Goal: Information Seeking & Learning: Find specific fact

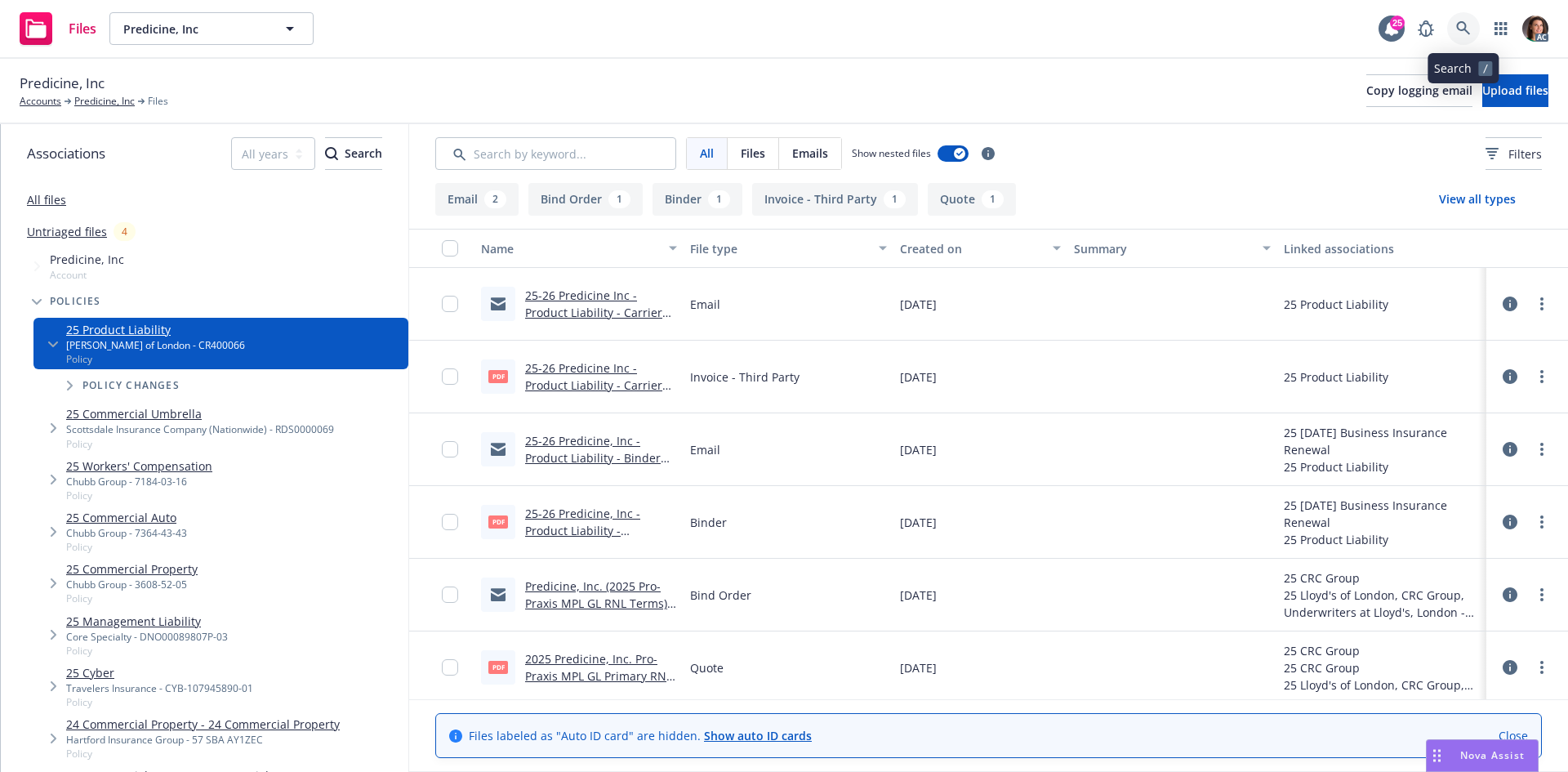
click at [1479, 29] on link at bounding box center [1463, 28] width 33 height 33
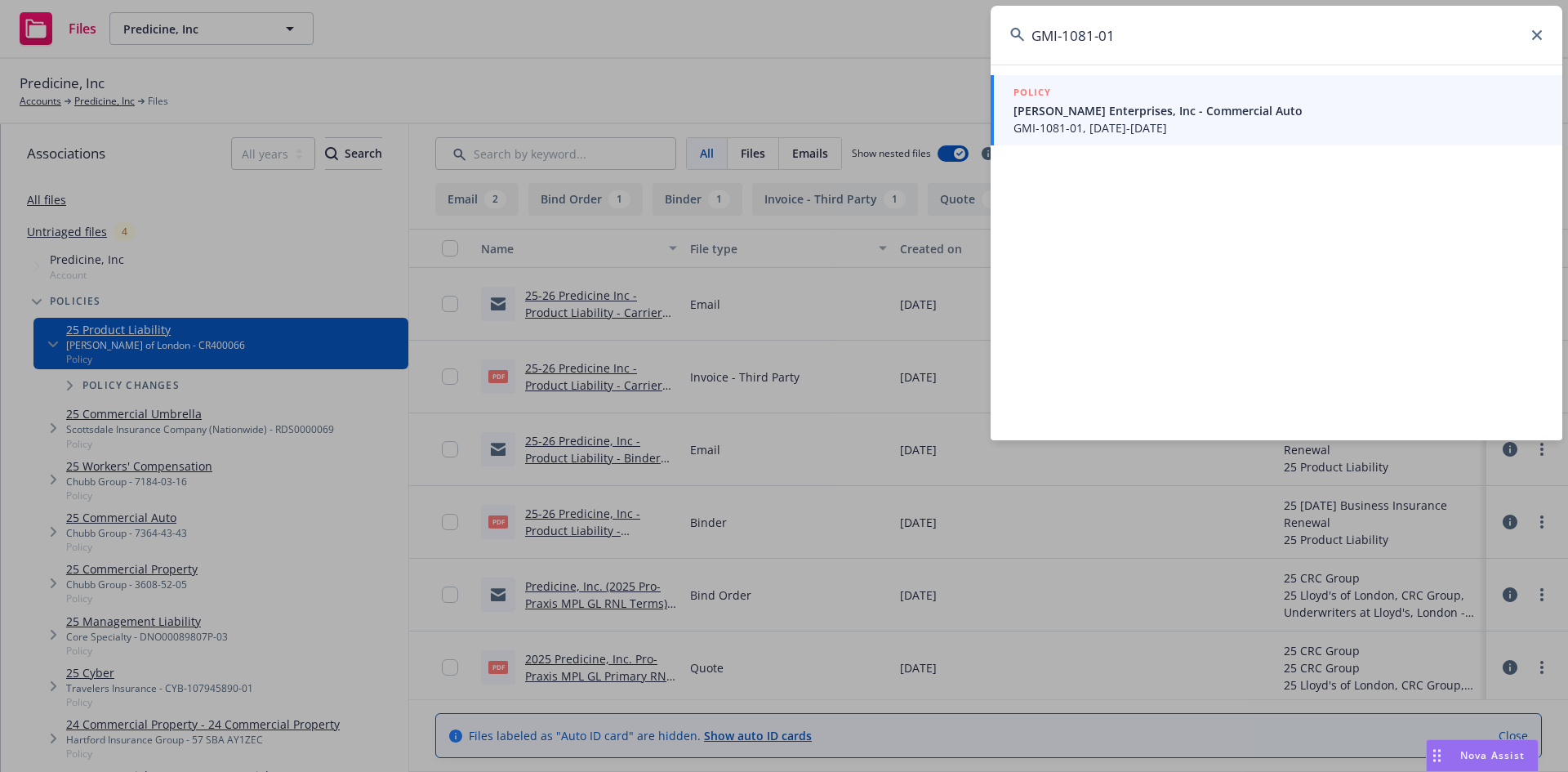
type input "GMI-1081-01"
click at [1100, 133] on span "GMI-1081-01, 06/06/2025-06/06/2026" at bounding box center [1278, 128] width 529 height 17
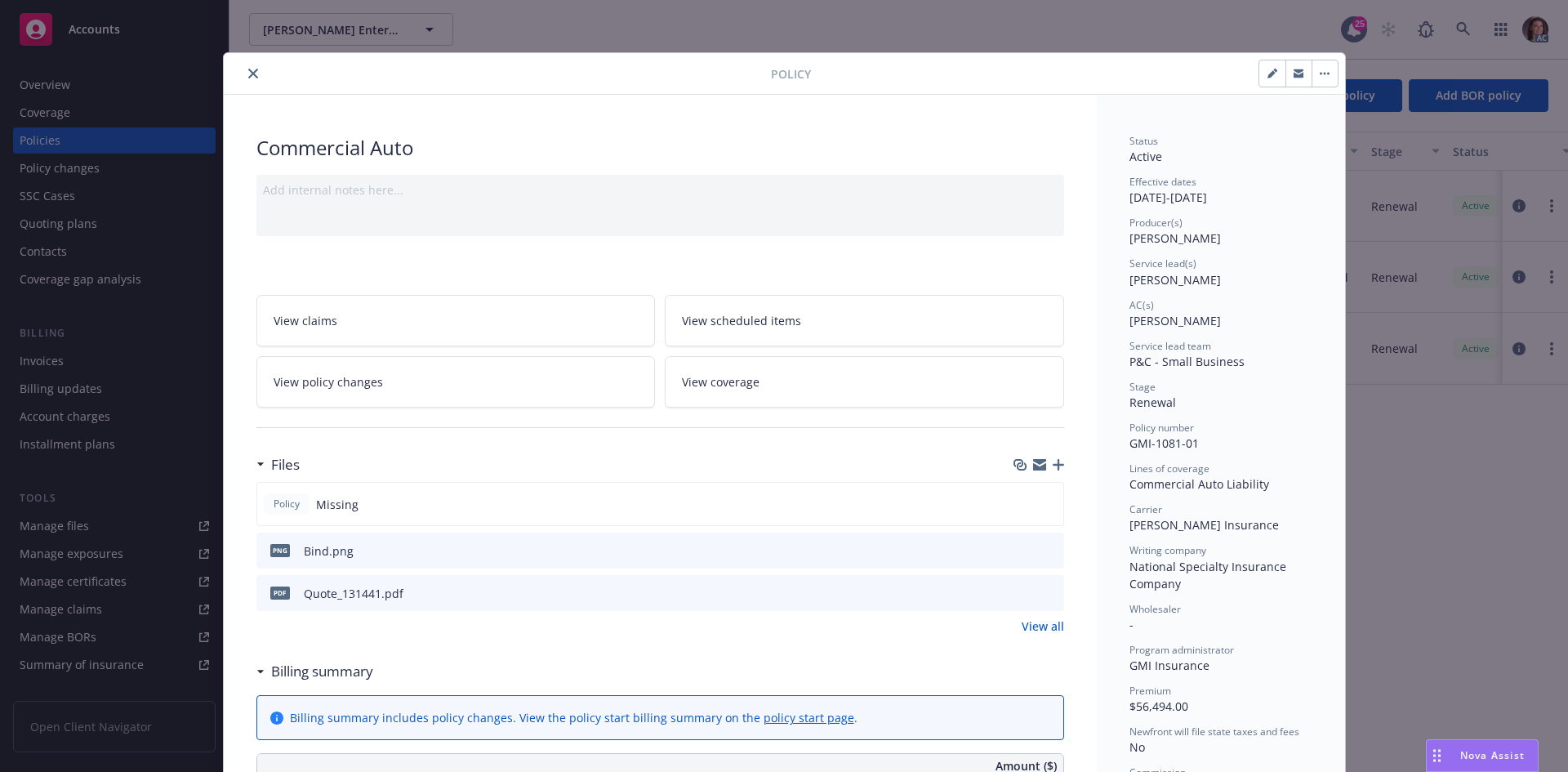
click at [1035, 546] on div at bounding box center [1037, 551] width 40 height 17
click at [1042, 546] on icon "preview file" at bounding box center [1049, 550] width 15 height 11
click at [250, 75] on icon "close" at bounding box center [253, 73] width 9 height 9
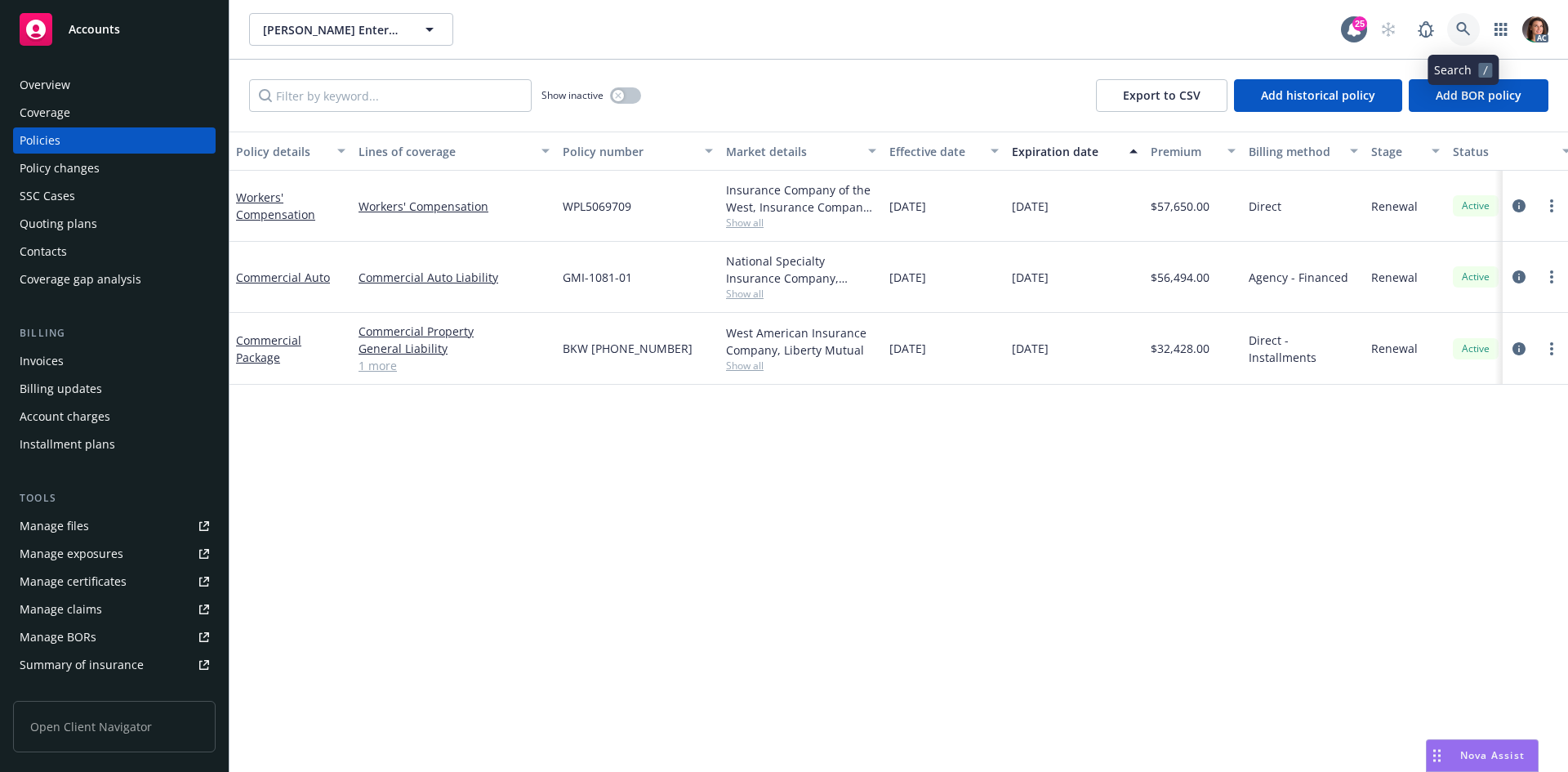
click at [1478, 34] on link at bounding box center [1463, 29] width 33 height 33
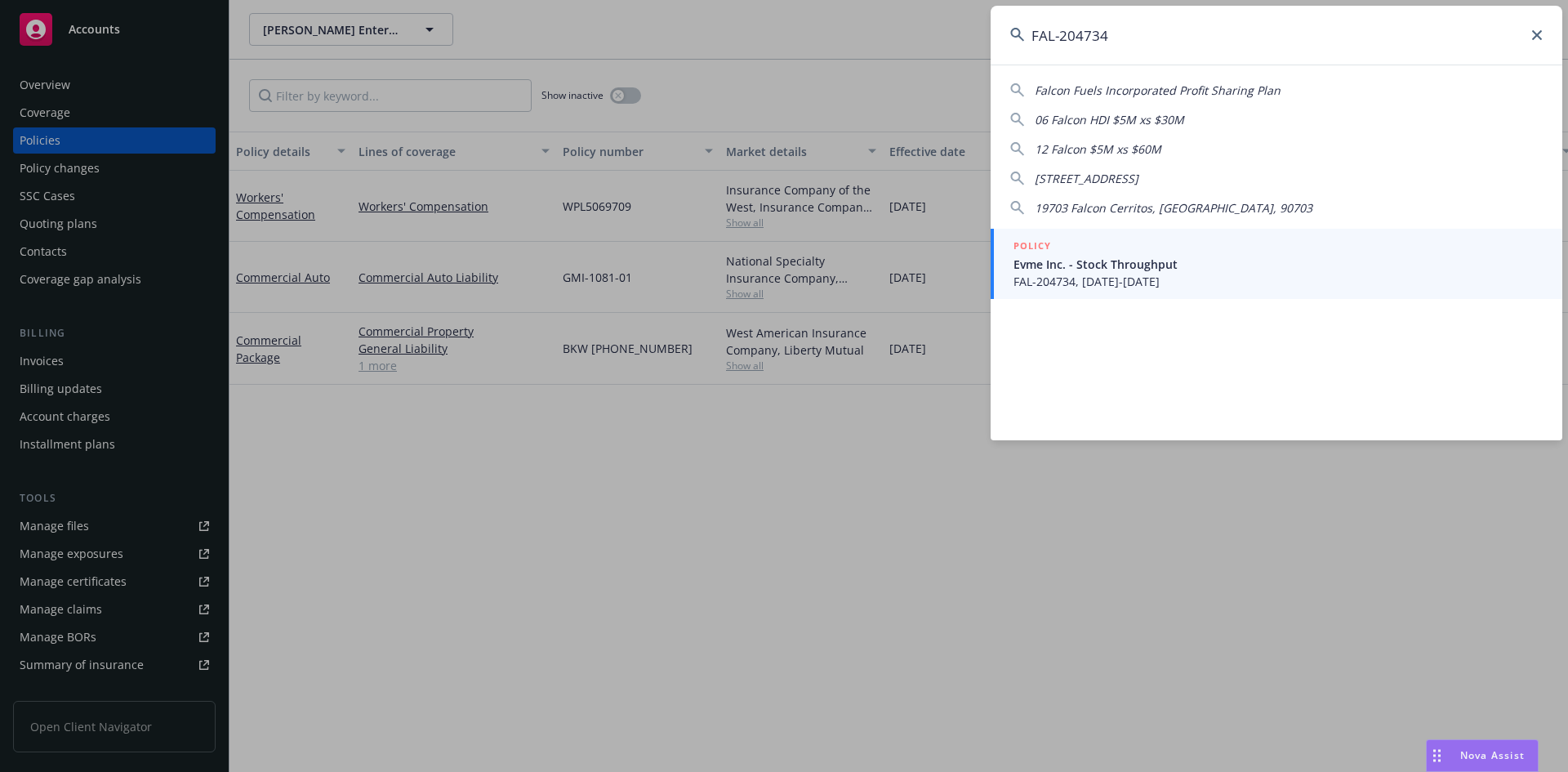
type input "FAL-204734"
click at [1075, 217] on div "Falcon Fuels Incorporated Profit Sharing Plan 06 Falcon HDI $5M xs $30M 12 Falc…" at bounding box center [1276, 252] width 572 height 376
click at [1075, 238] on div "POLICY" at bounding box center [1278, 246] width 529 height 18
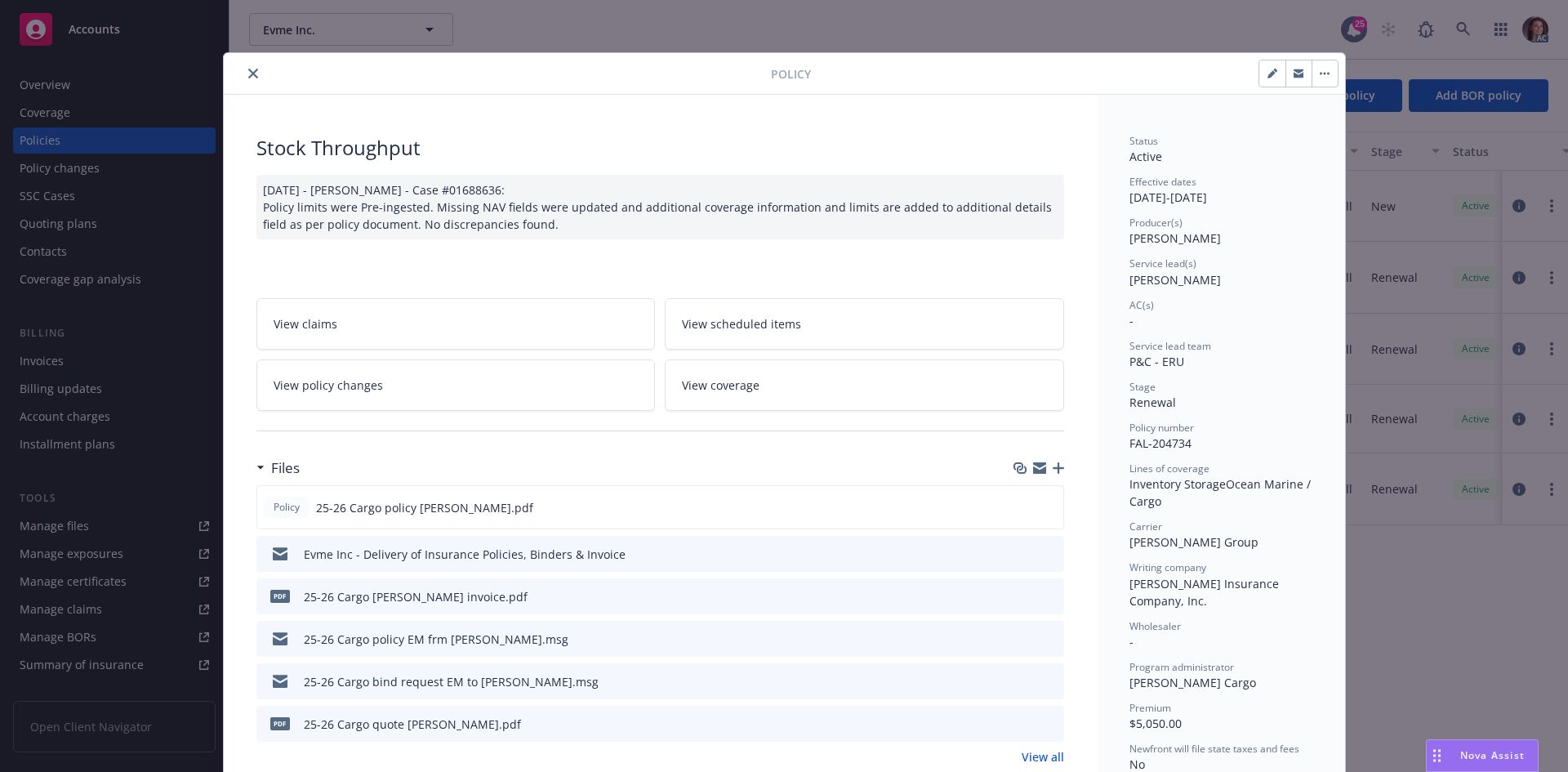
click at [1052, 592] on div "pdf 25-26 Cargo Falvey invoice.pdf" at bounding box center [660, 596] width 808 height 36
click at [1046, 594] on icon "preview file" at bounding box center [1049, 595] width 15 height 11
click at [243, 74] on button "close" at bounding box center [252, 73] width 20 height 20
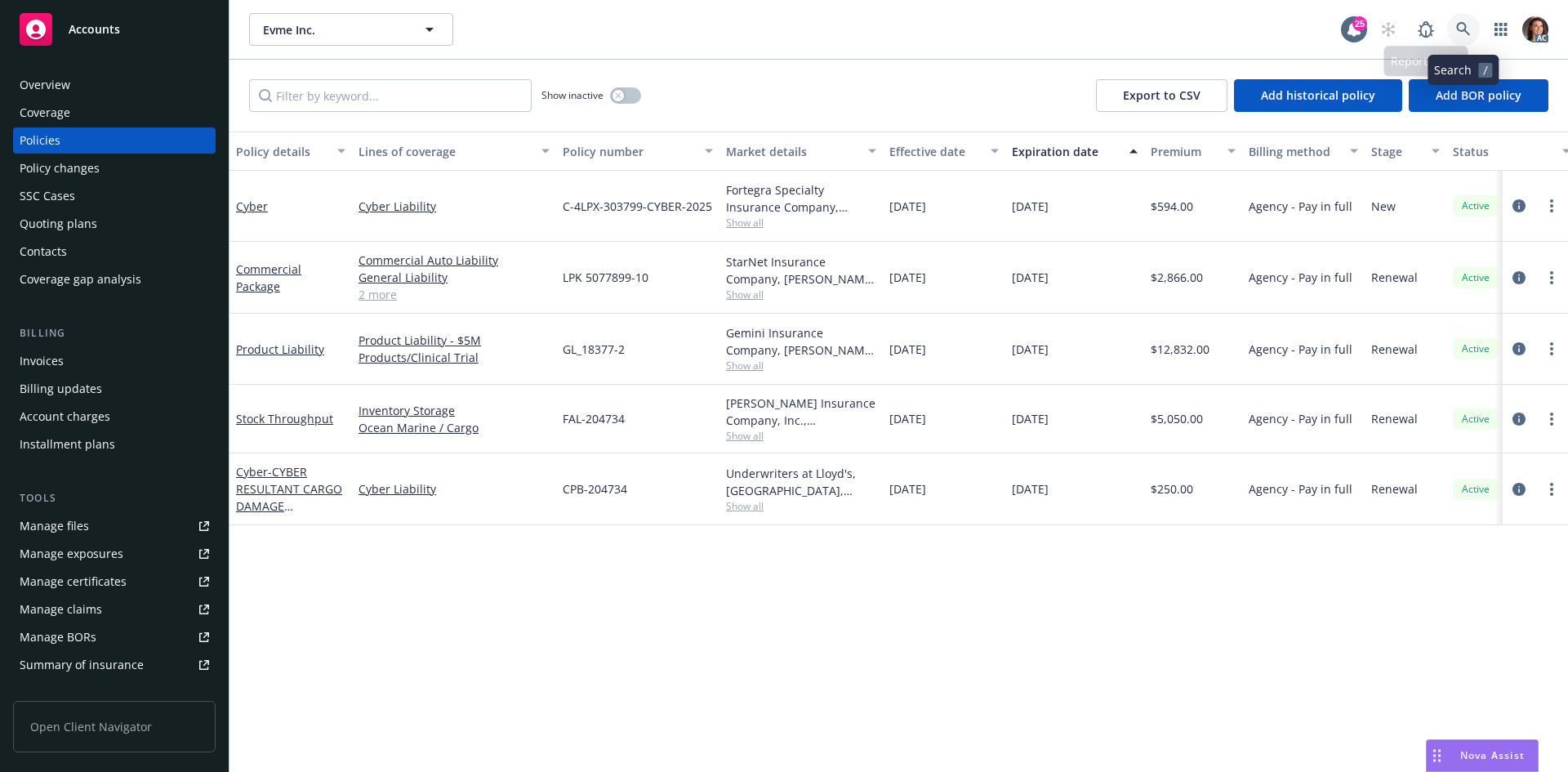
click at [1457, 27] on icon at bounding box center [1463, 28] width 14 height 14
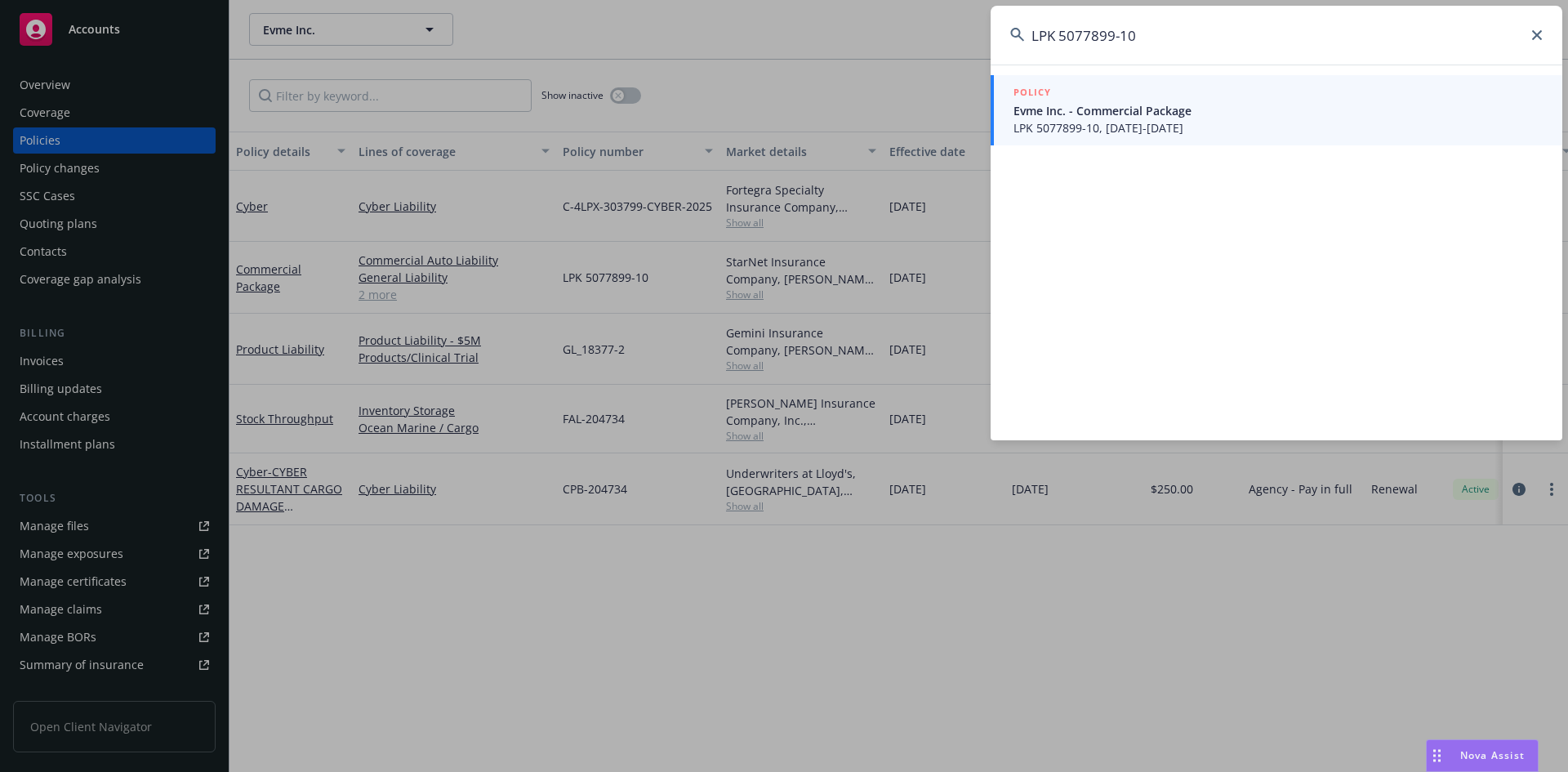
type input "LPK 5077899-10"
drag, startPoint x: 1123, startPoint y: 116, endPoint x: 1108, endPoint y: 121, distance: 15.8
click at [1111, 122] on span "LPK 5077899-10, 07/25/2025-07/25/2026" at bounding box center [1278, 128] width 529 height 17
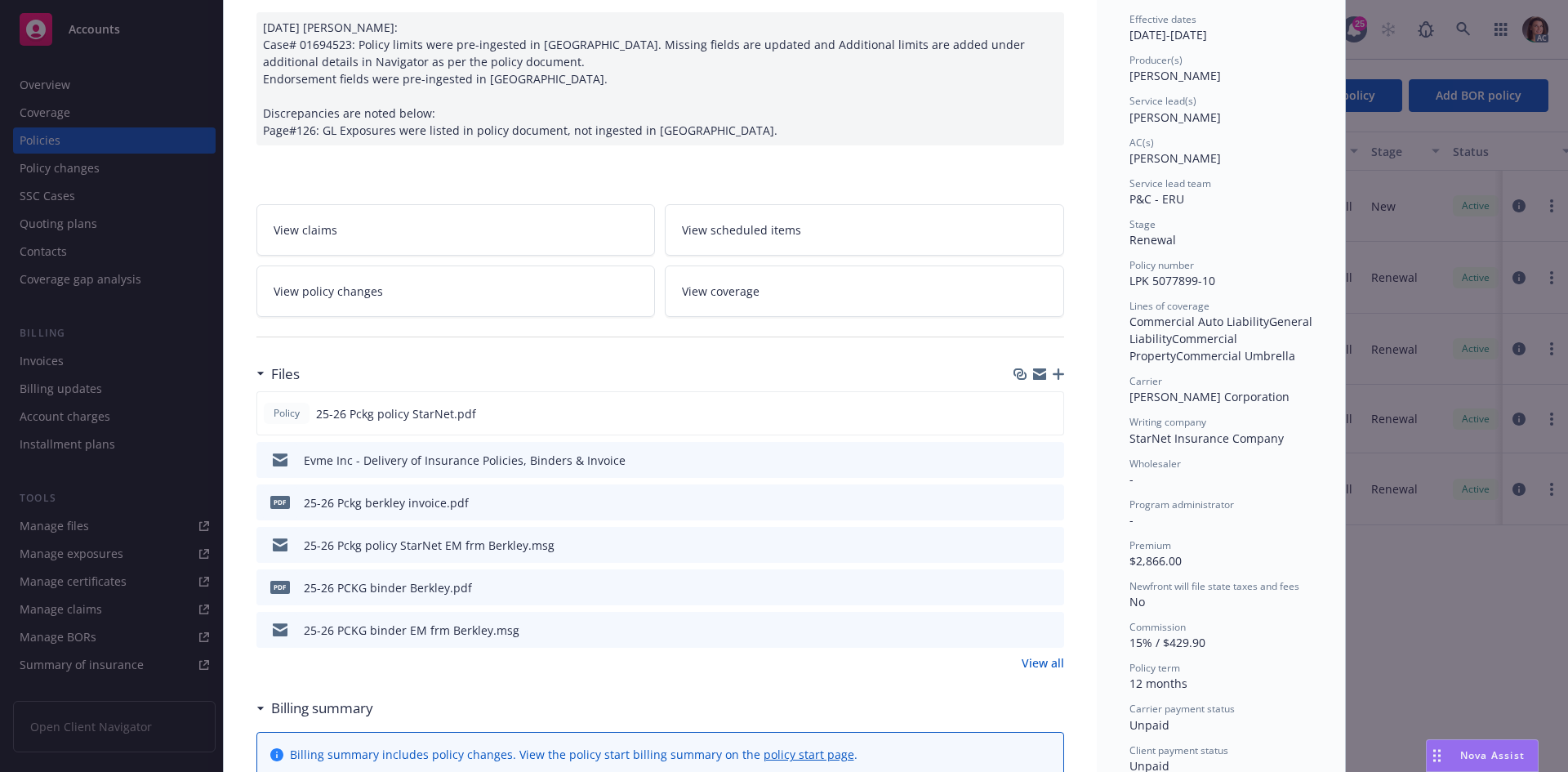
scroll to position [163, 0]
click at [1032, 658] on link "View all" at bounding box center [1043, 662] width 42 height 17
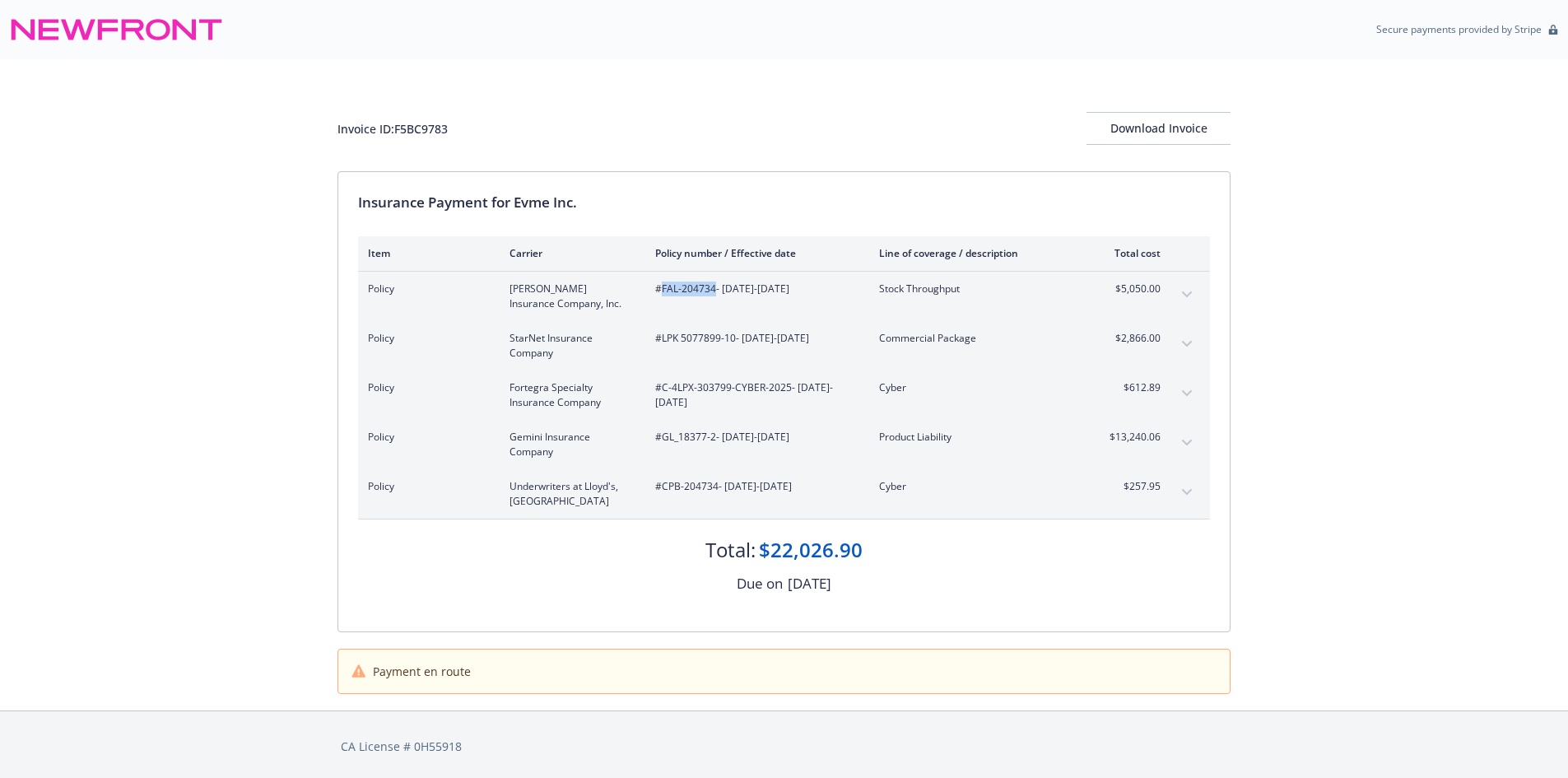
drag, startPoint x: 717, startPoint y: 288, endPoint x: 661, endPoint y: 283, distance: 56.2
click at [661, 283] on span "#FAL-204734 - 07/25/2025-07/25/2026" at bounding box center [754, 289] width 197 height 15
copy span "FAL-204734"
drag, startPoint x: 736, startPoint y: 338, endPoint x: 659, endPoint y: 334, distance: 77.1
click at [659, 334] on span "#LPK 5077899-10 - 07/25/2025-07/25/2026" at bounding box center [754, 339] width 197 height 15
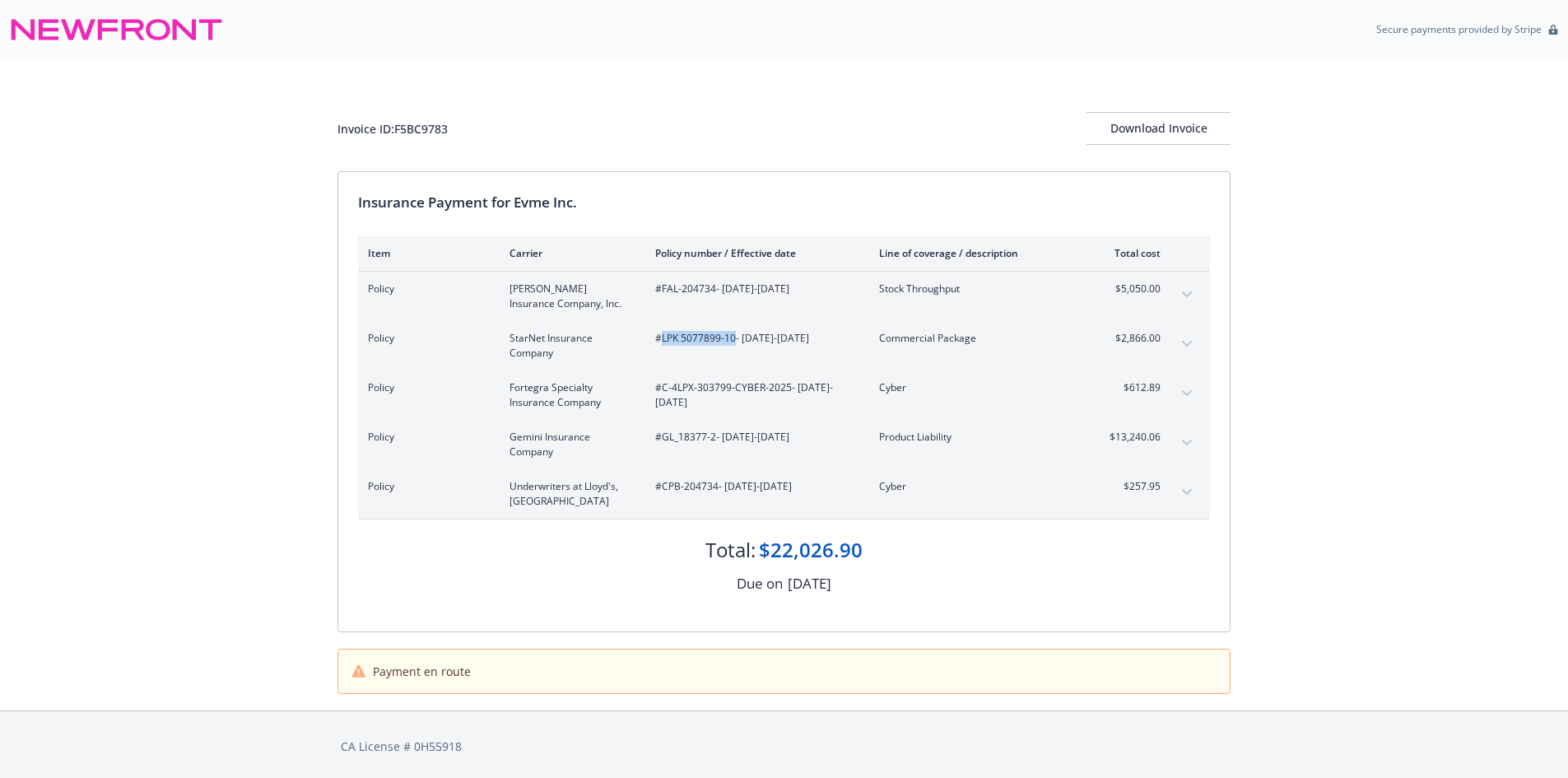
copy span "LPK 5077899-10"
drag, startPoint x: 791, startPoint y: 385, endPoint x: 663, endPoint y: 377, distance: 128.2
click at [663, 377] on div "Policy Fortegra Specialty Insurance Company #C-4LPX-303799-CYBER-2025 - 07/25/2…" at bounding box center [784, 395] width 852 height 49
copy span "C-4LPX-303799-CYBER-2025"
drag, startPoint x: 715, startPoint y: 436, endPoint x: 661, endPoint y: 434, distance: 54.0
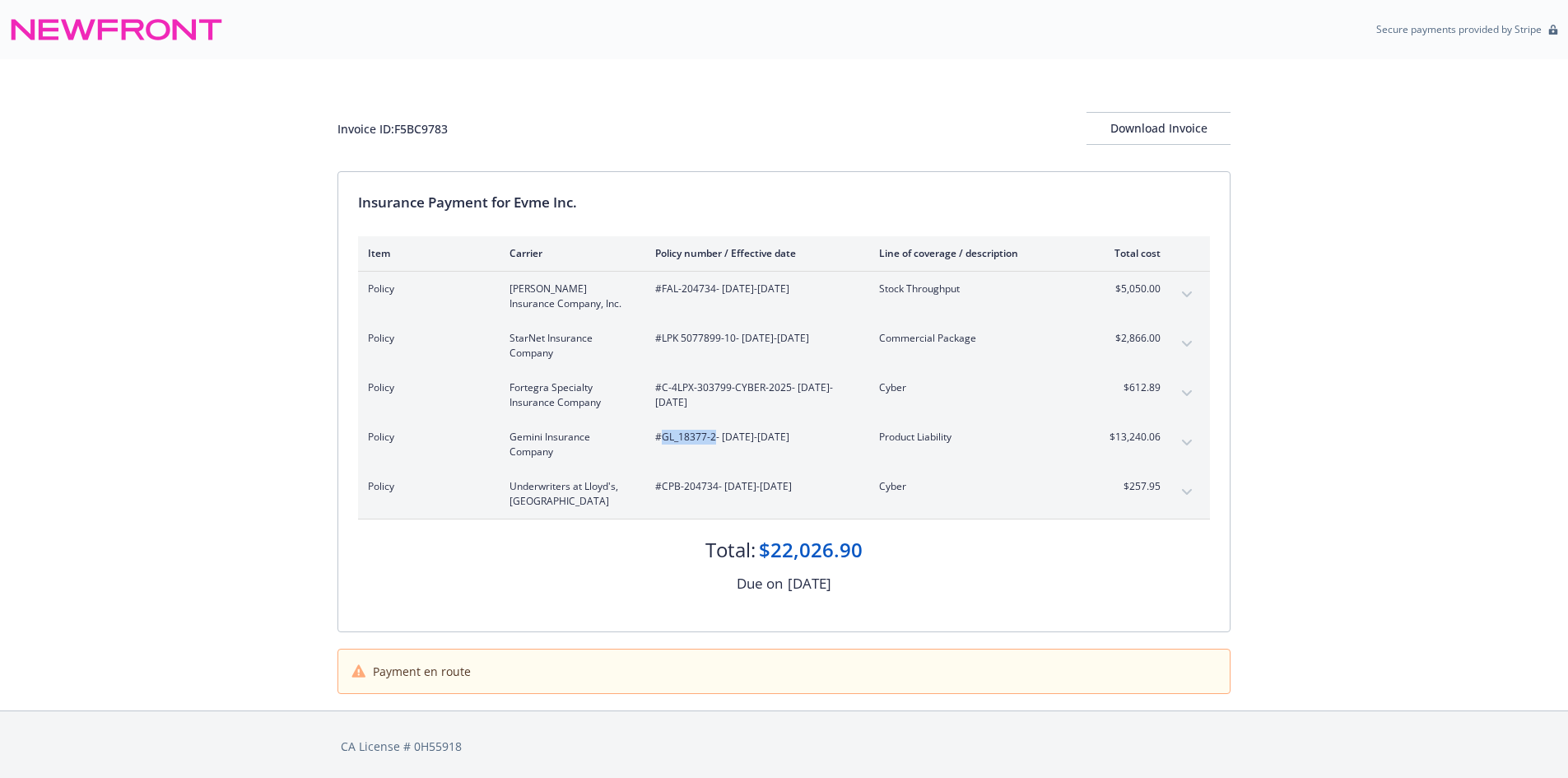
click at [661, 434] on span "#GL_18377-2 - 07/25/2025-07/25/2026" at bounding box center [754, 437] width 197 height 15
copy span "GL_18377-2"
drag, startPoint x: 717, startPoint y: 486, endPoint x: 661, endPoint y: 483, distance: 56.1
click at [661, 483] on span "#CPB-204734 - 07/25/2025-07/25/2026" at bounding box center [754, 487] width 197 height 15
copy span "CPB-204734"
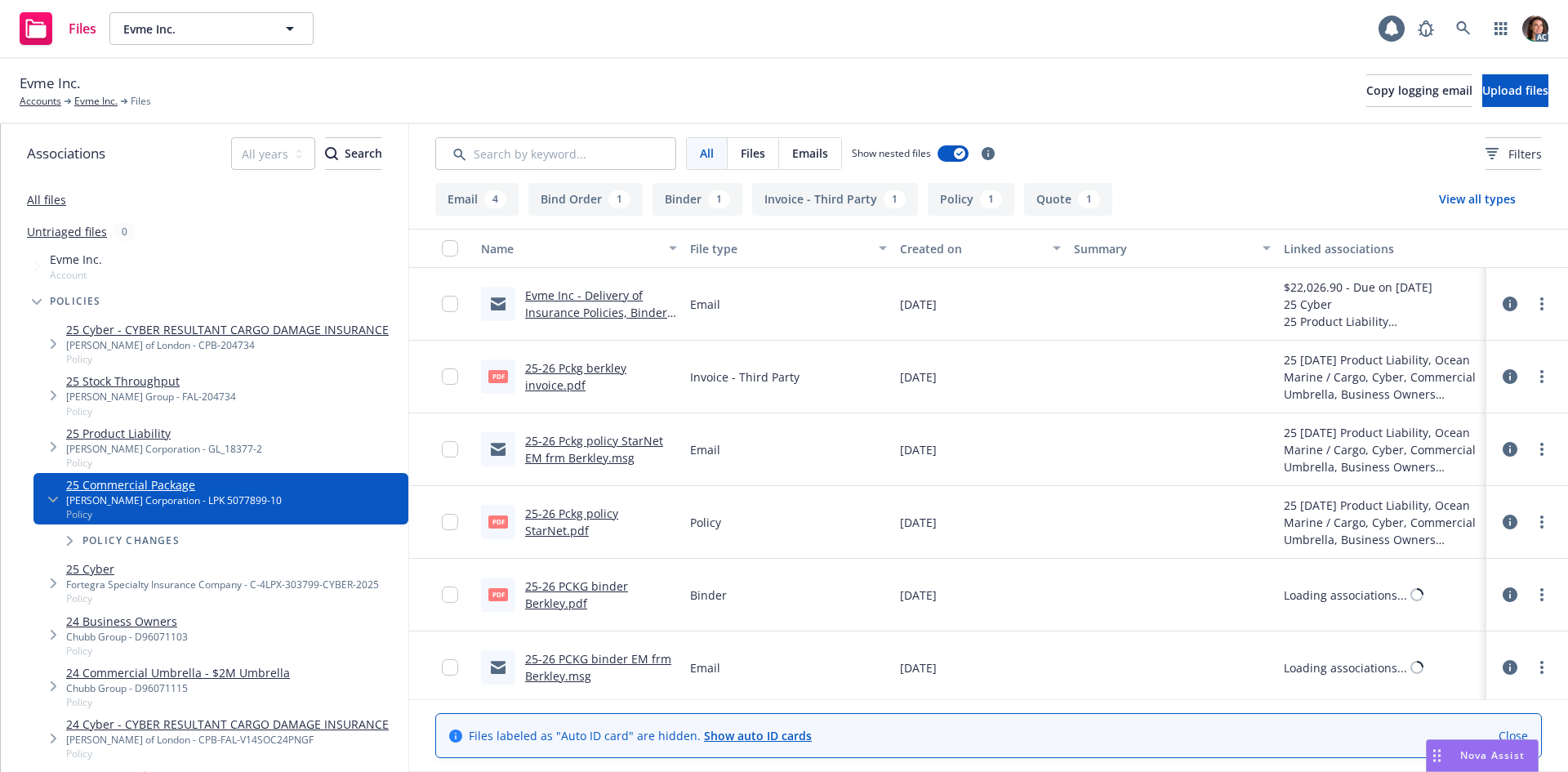
click at [572, 365] on link "25-26 Pckg berkley invoice.pdf" at bounding box center [576, 376] width 102 height 33
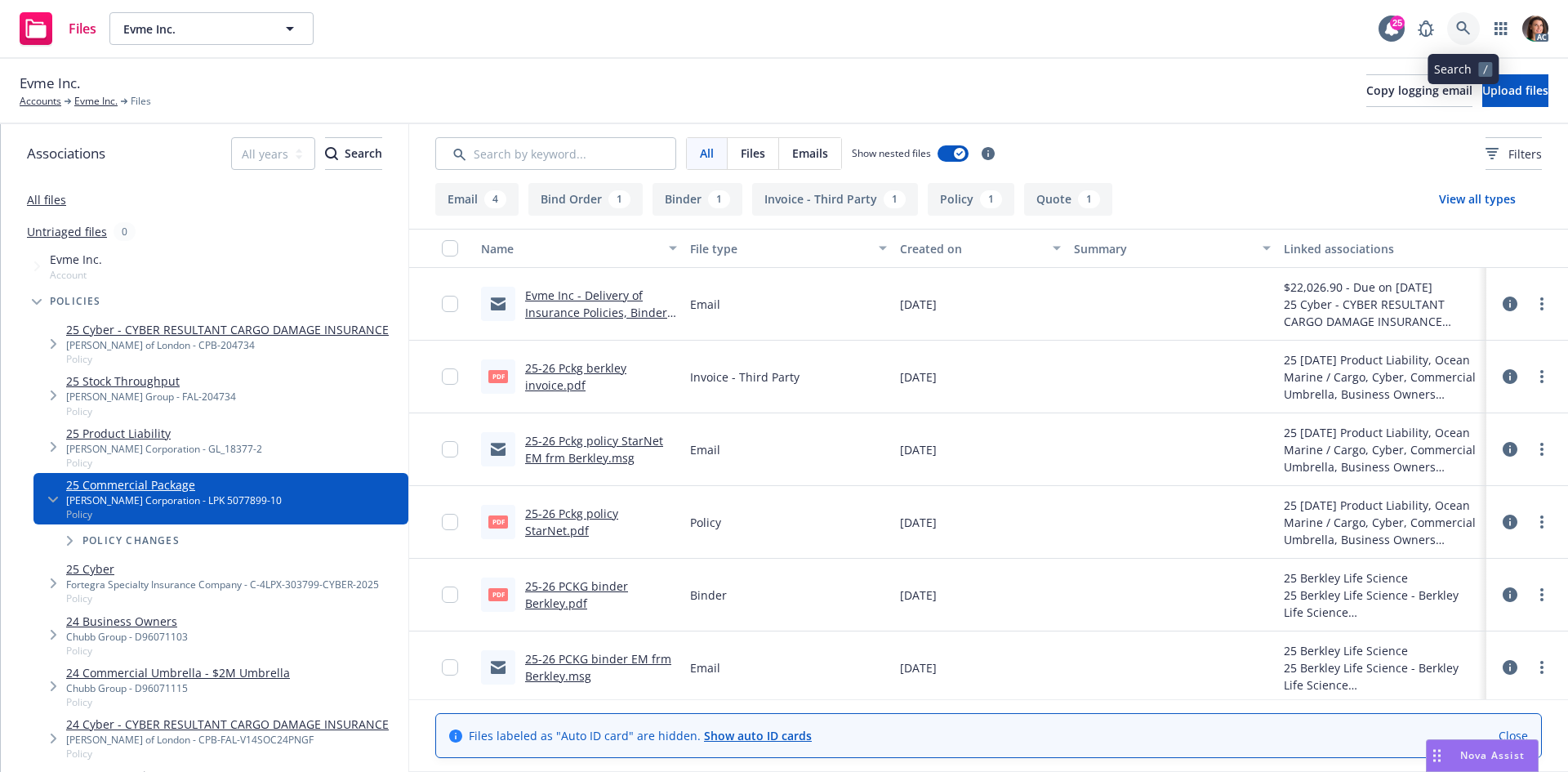
click at [1469, 37] on link at bounding box center [1463, 28] width 33 height 33
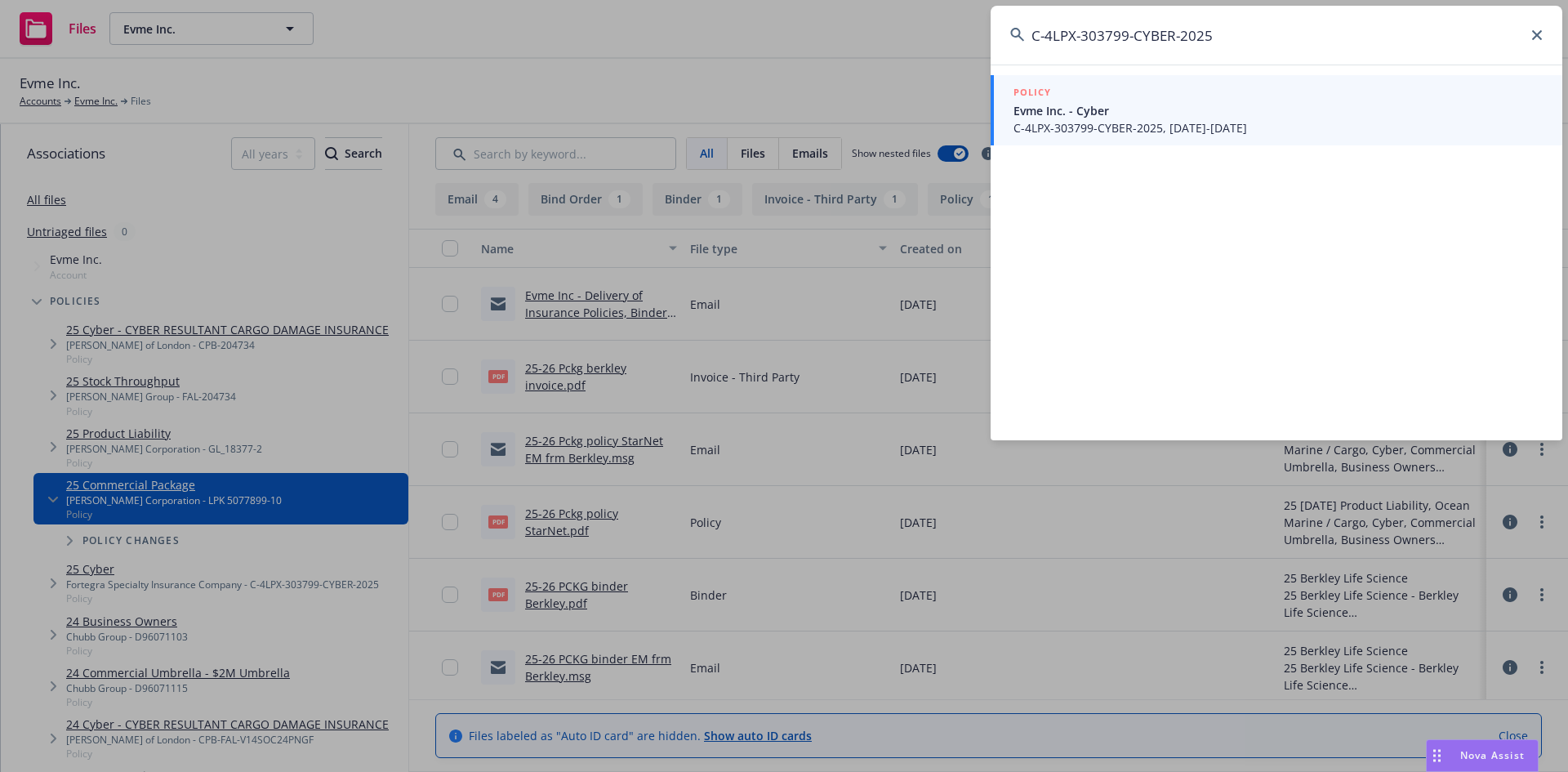
type input "C-4LPX-303799-CYBER-2025"
click at [1186, 104] on span "Evme Inc. - Cyber" at bounding box center [1278, 110] width 529 height 17
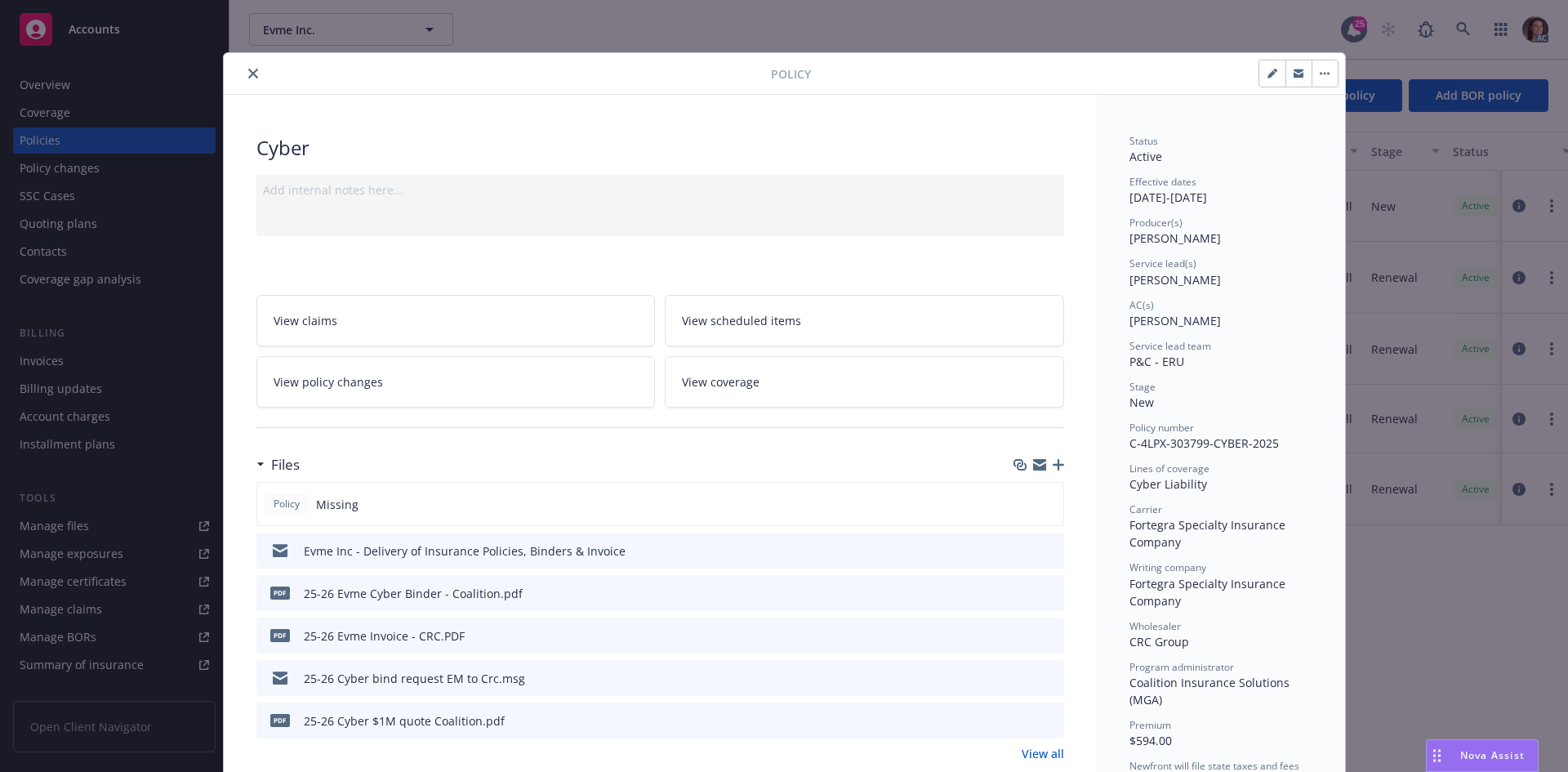
click at [1042, 633] on icon "preview file" at bounding box center [1049, 635] width 15 height 11
click at [249, 71] on icon "close" at bounding box center [253, 73] width 9 height 9
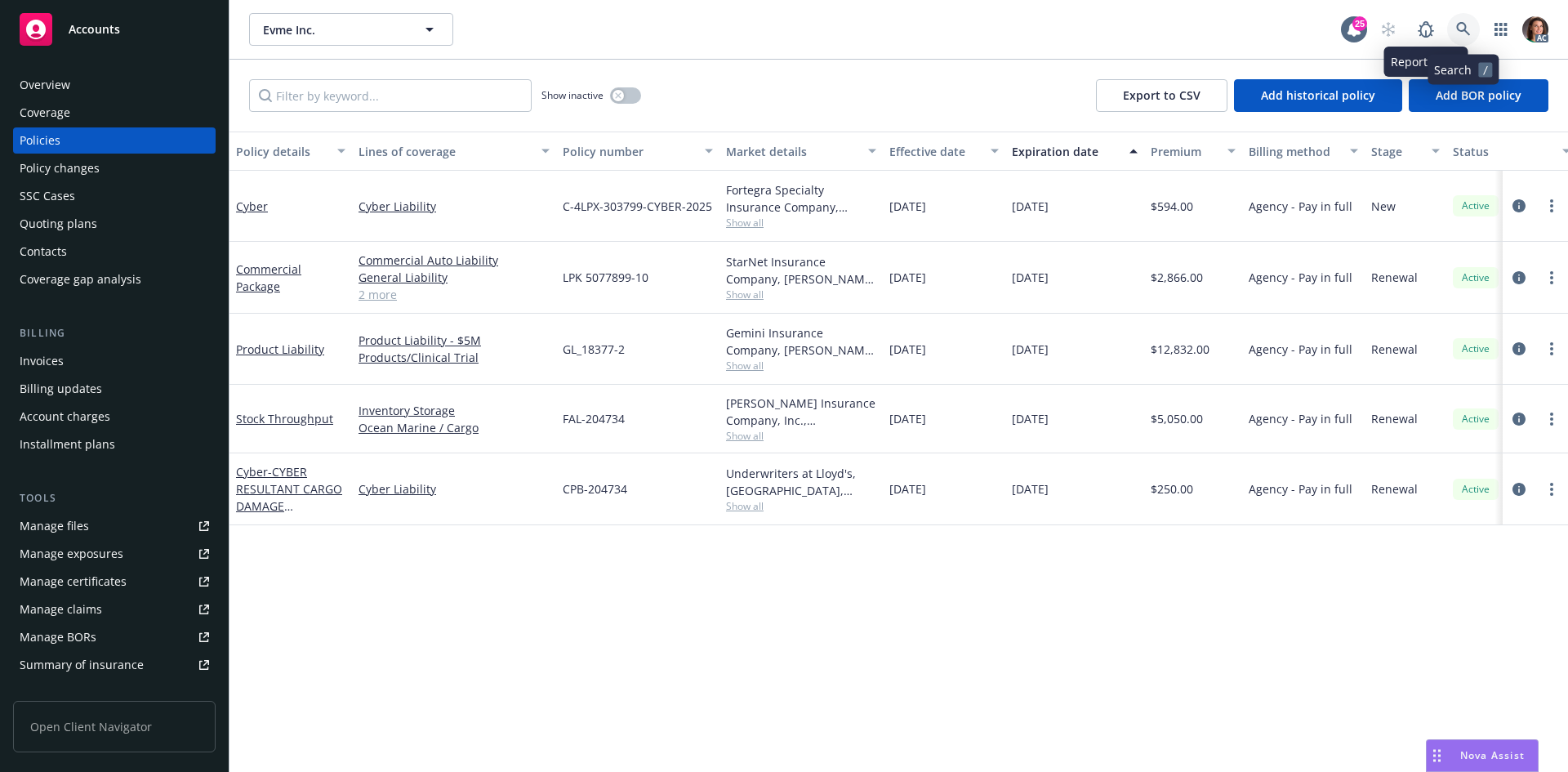
click at [1459, 28] on icon at bounding box center [1463, 28] width 14 height 14
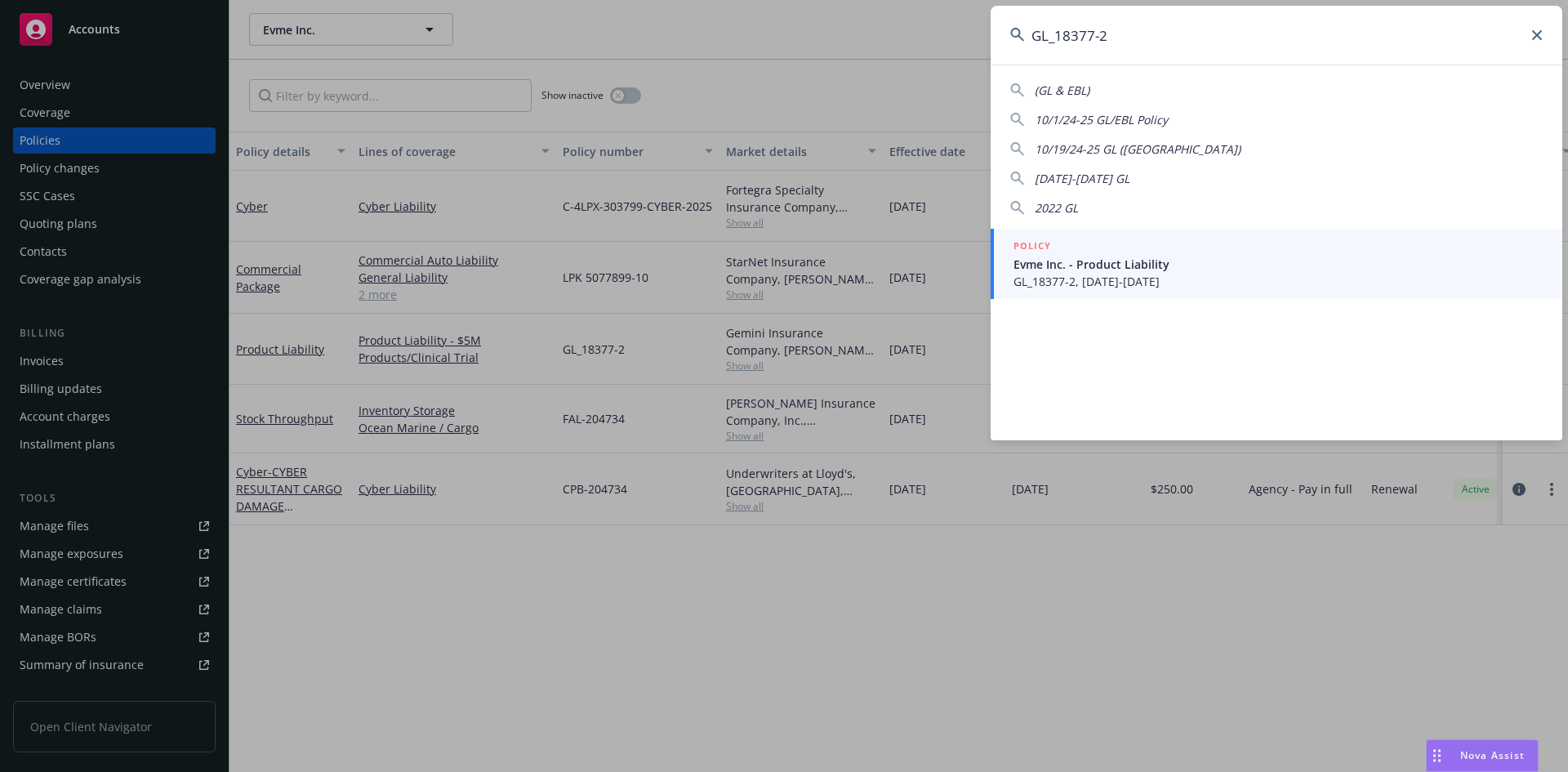
type input "GL_18377-2"
click at [1081, 241] on div "POLICY" at bounding box center [1278, 246] width 529 height 18
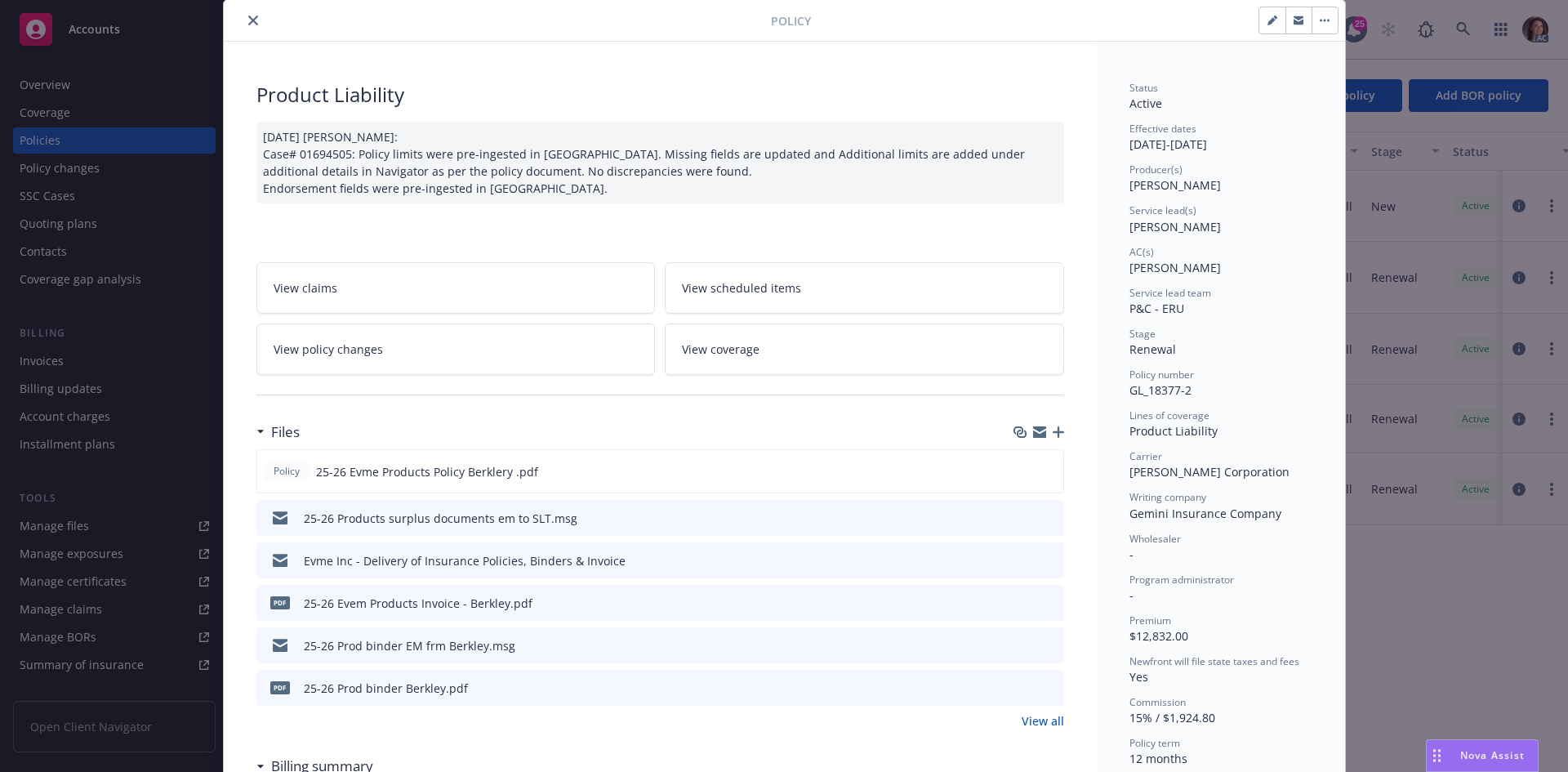
scroll to position [82, 0]
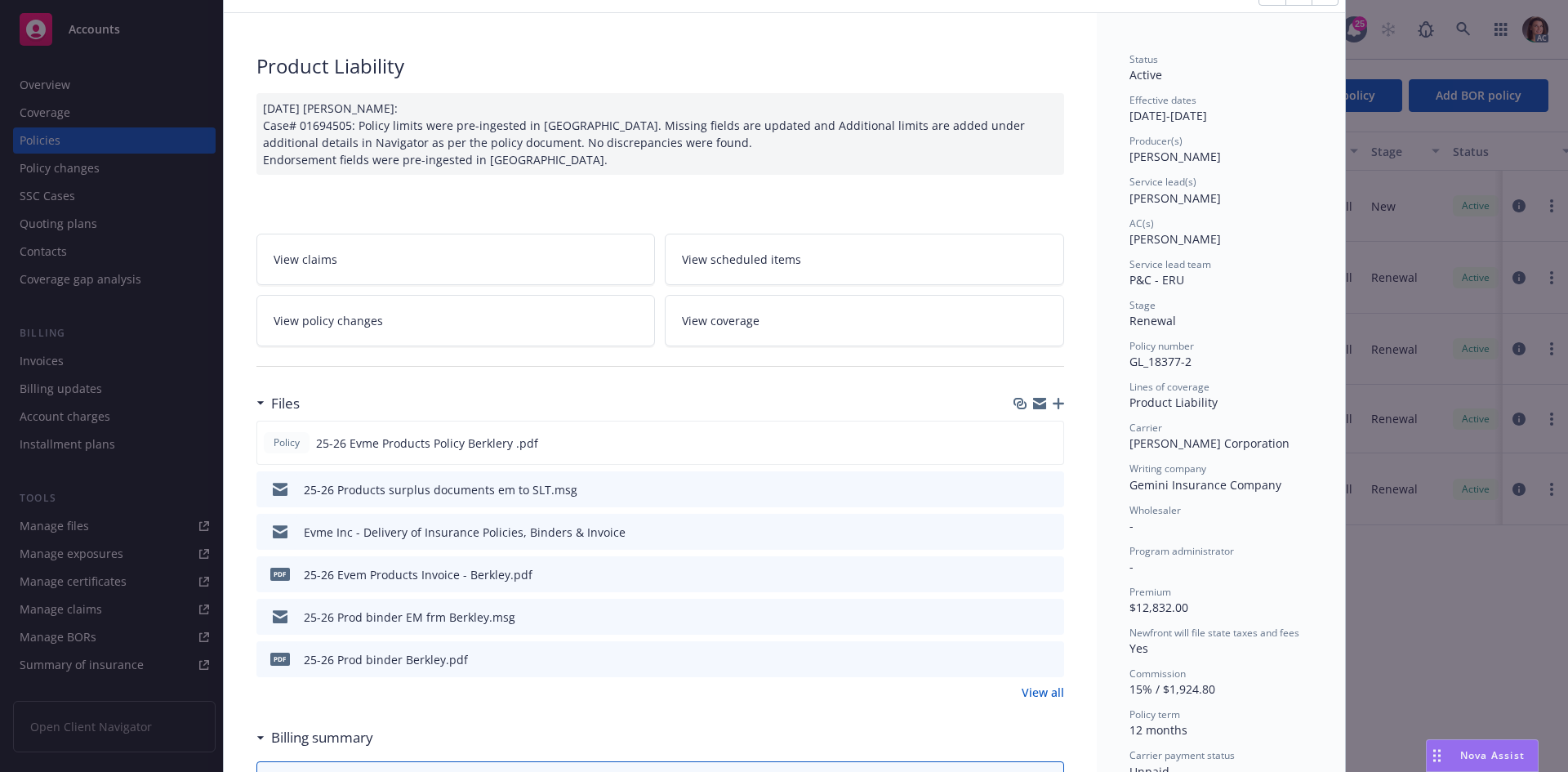
click at [1042, 693] on link "View all" at bounding box center [1043, 692] width 42 height 17
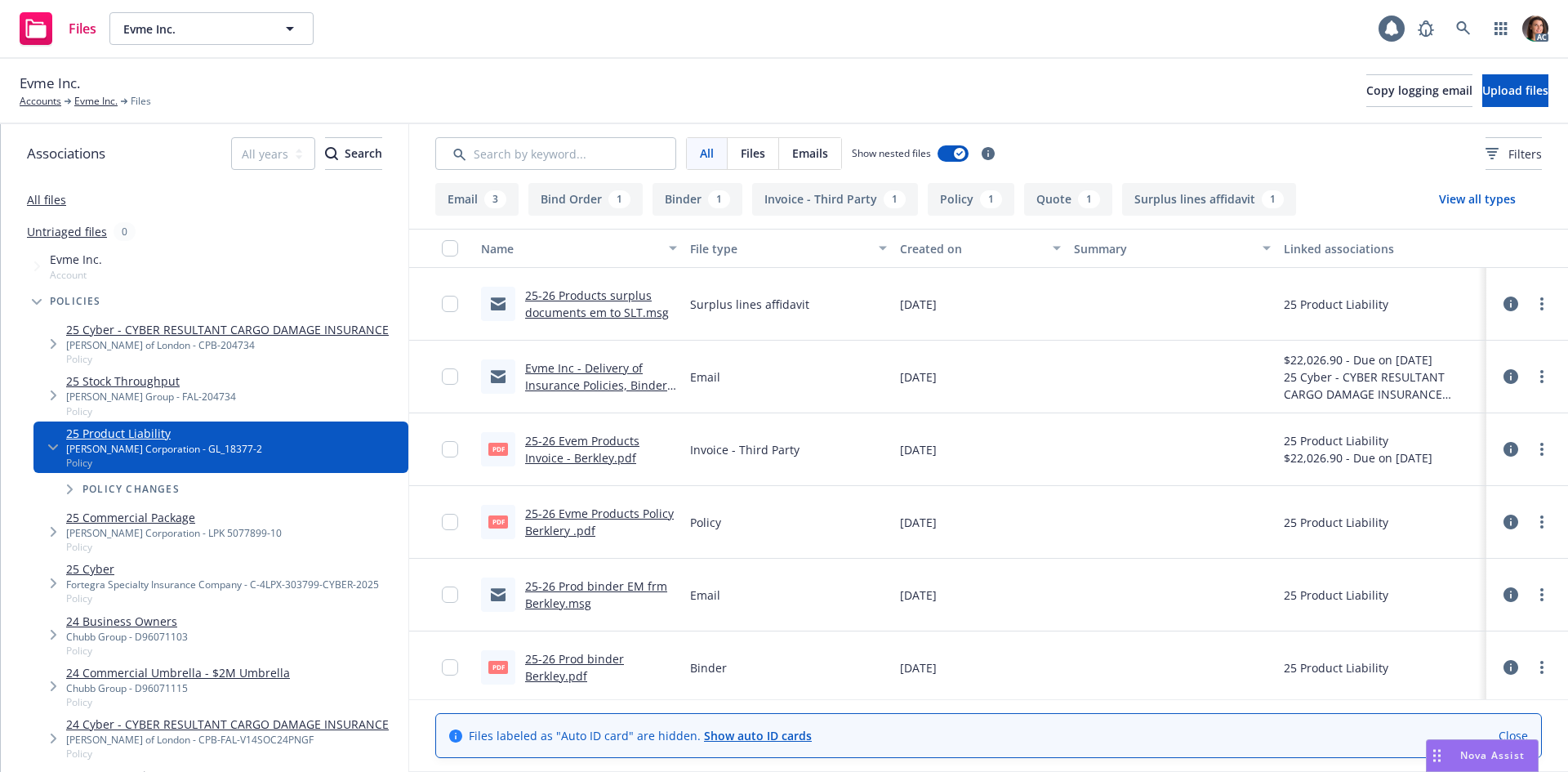
click at [606, 441] on link "25-26 Evem Products Invoice - Berkley.pdf" at bounding box center [582, 449] width 114 height 33
click at [1468, 24] on icon at bounding box center [1463, 29] width 15 height 15
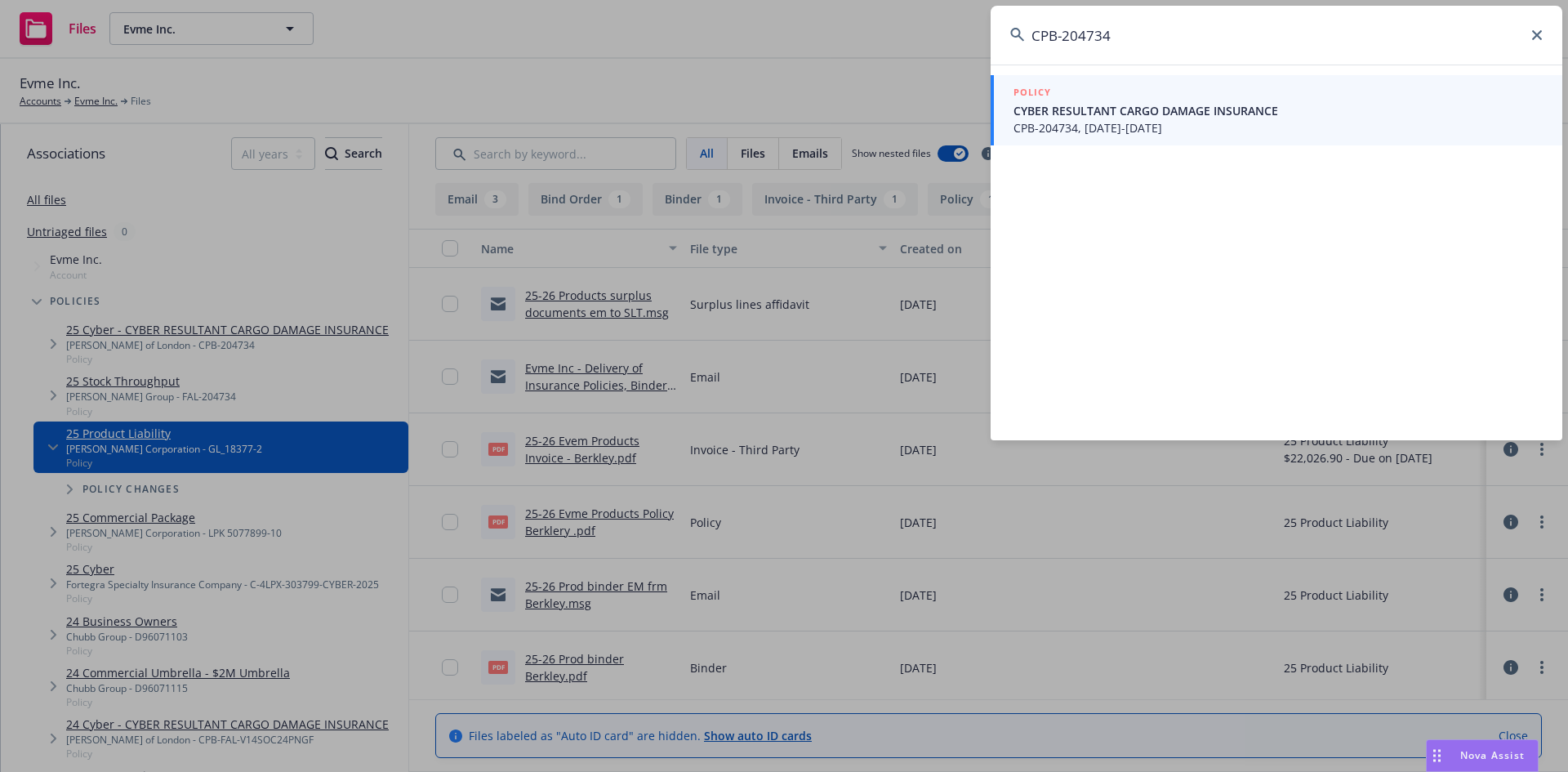
type input "CPB-204734"
click at [1108, 86] on div "POLICY" at bounding box center [1278, 92] width 529 height 18
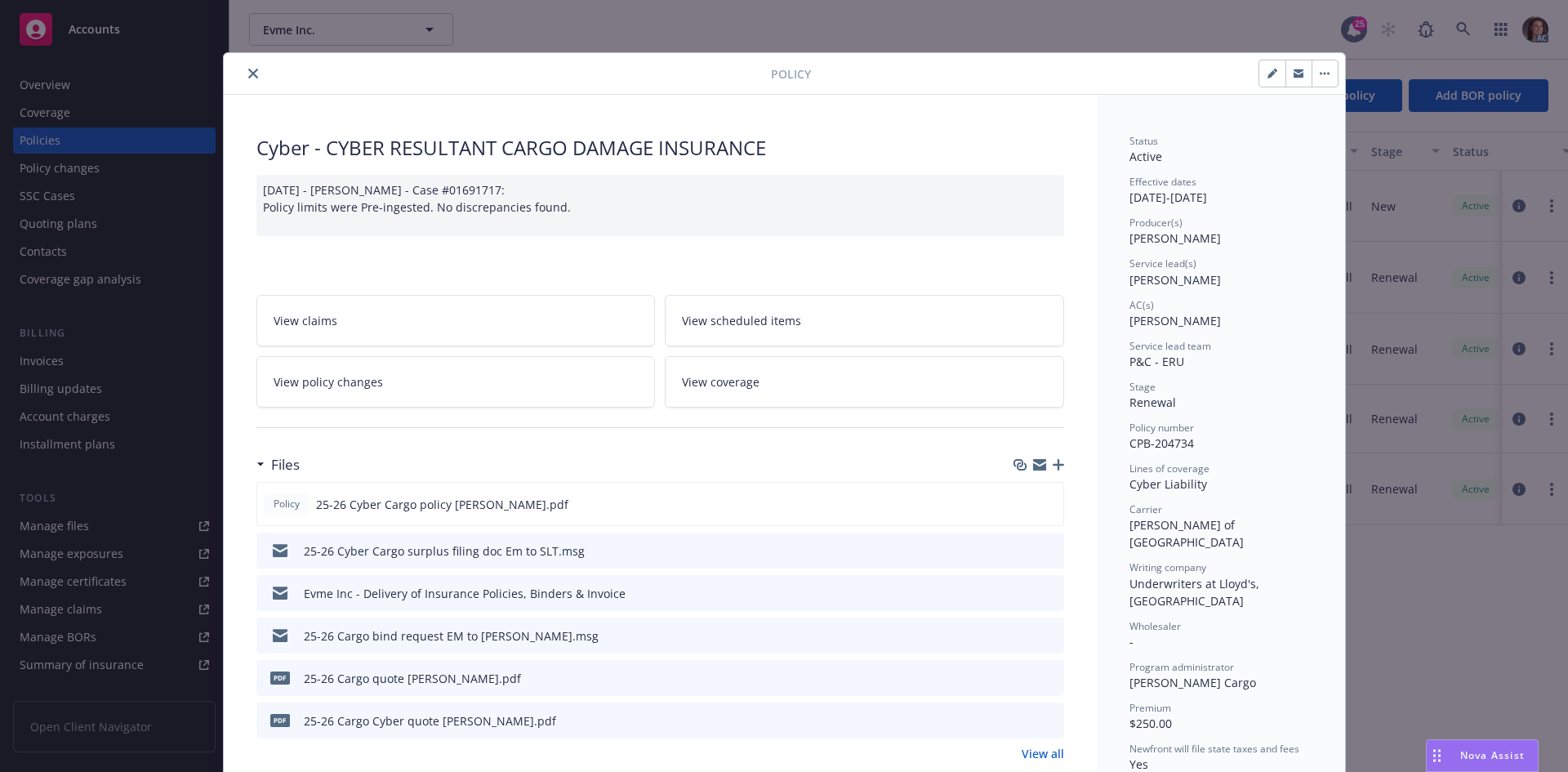
click at [1026, 751] on link "View all" at bounding box center [1043, 753] width 42 height 17
click at [249, 70] on icon "close" at bounding box center [253, 73] width 9 height 9
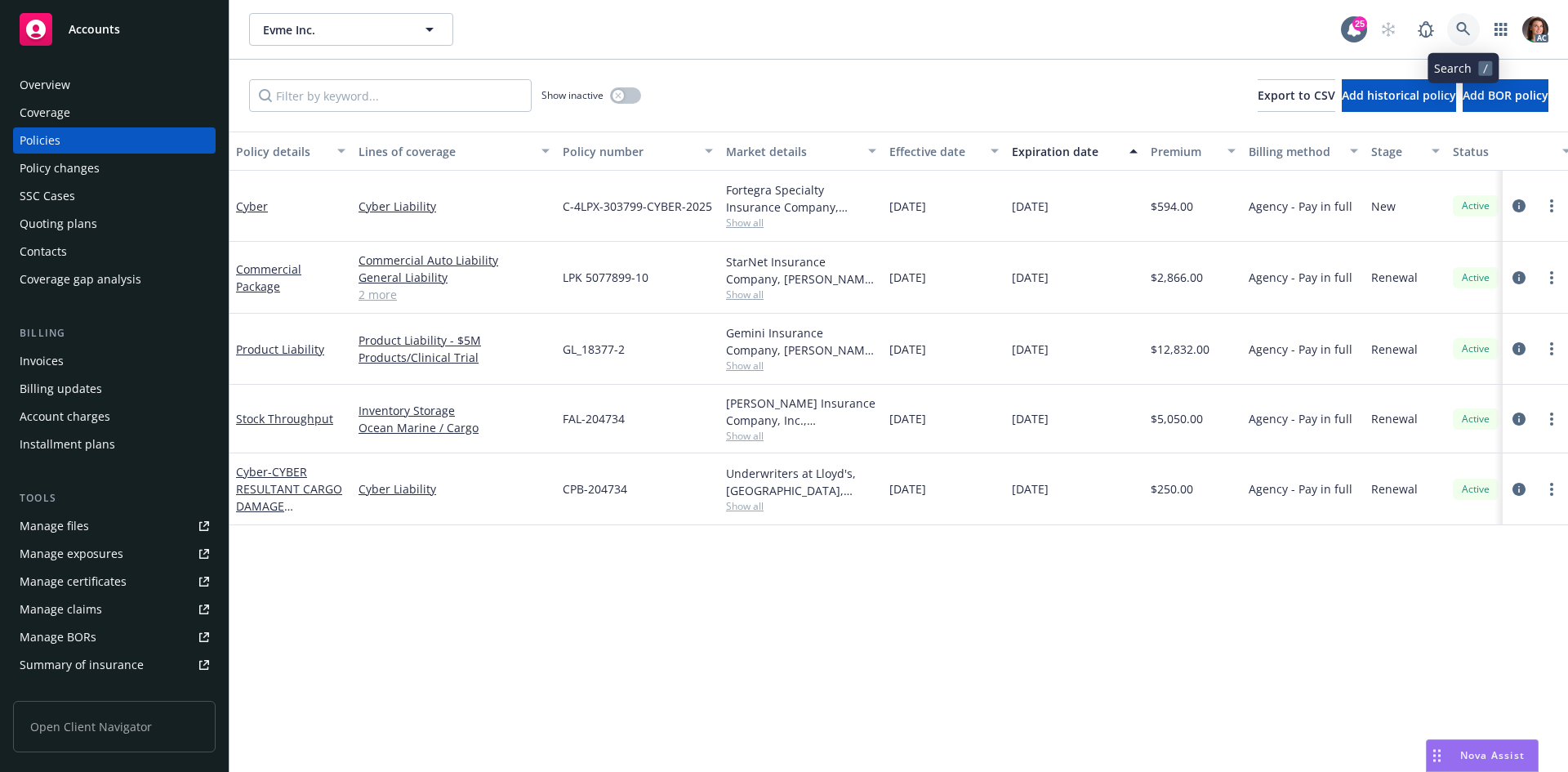
click at [1458, 32] on icon at bounding box center [1463, 29] width 15 height 15
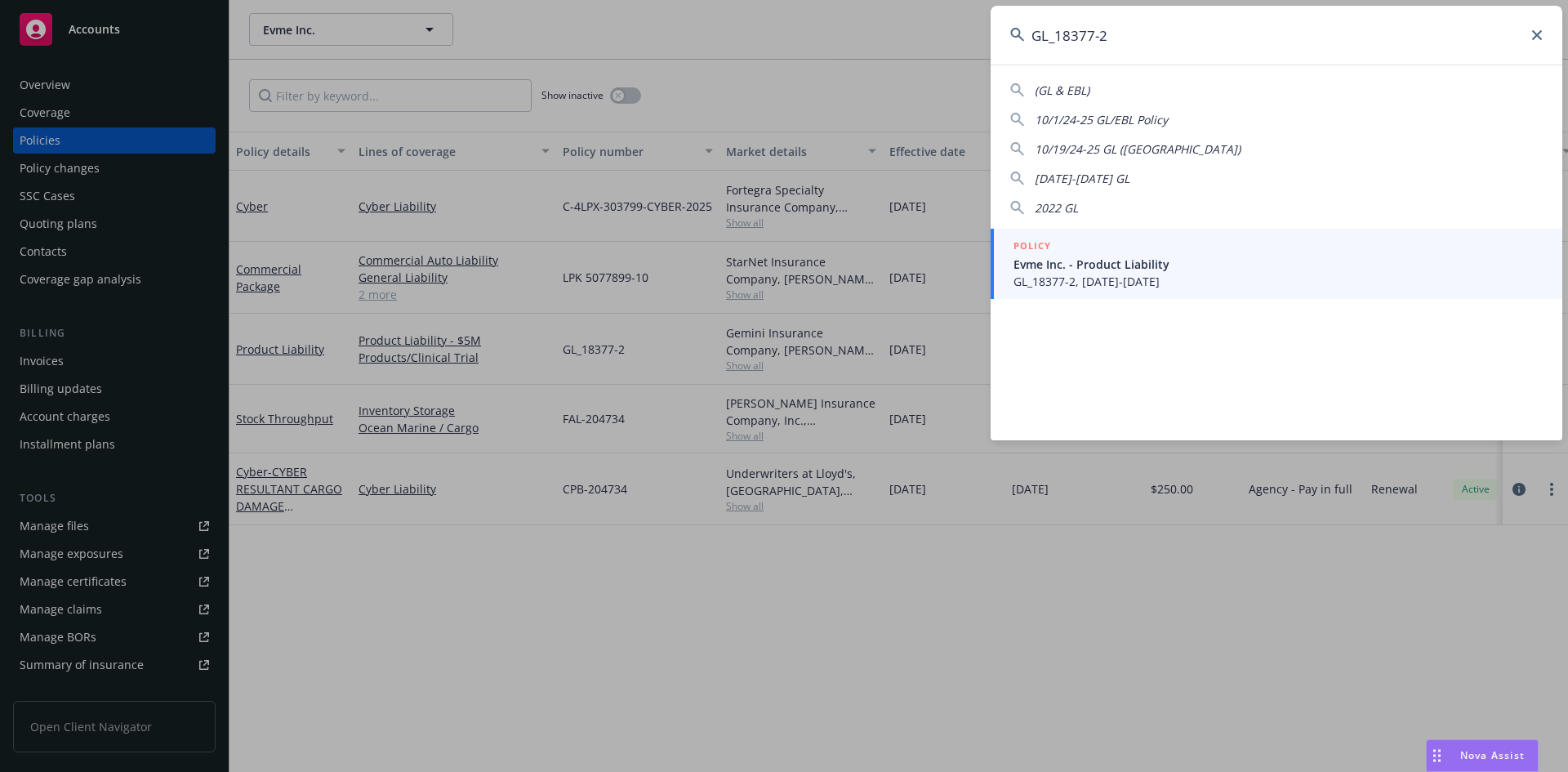
type input "GL_18377-2"
click at [1116, 256] on span "Evme Inc. - Product Liability" at bounding box center [1278, 264] width 529 height 17
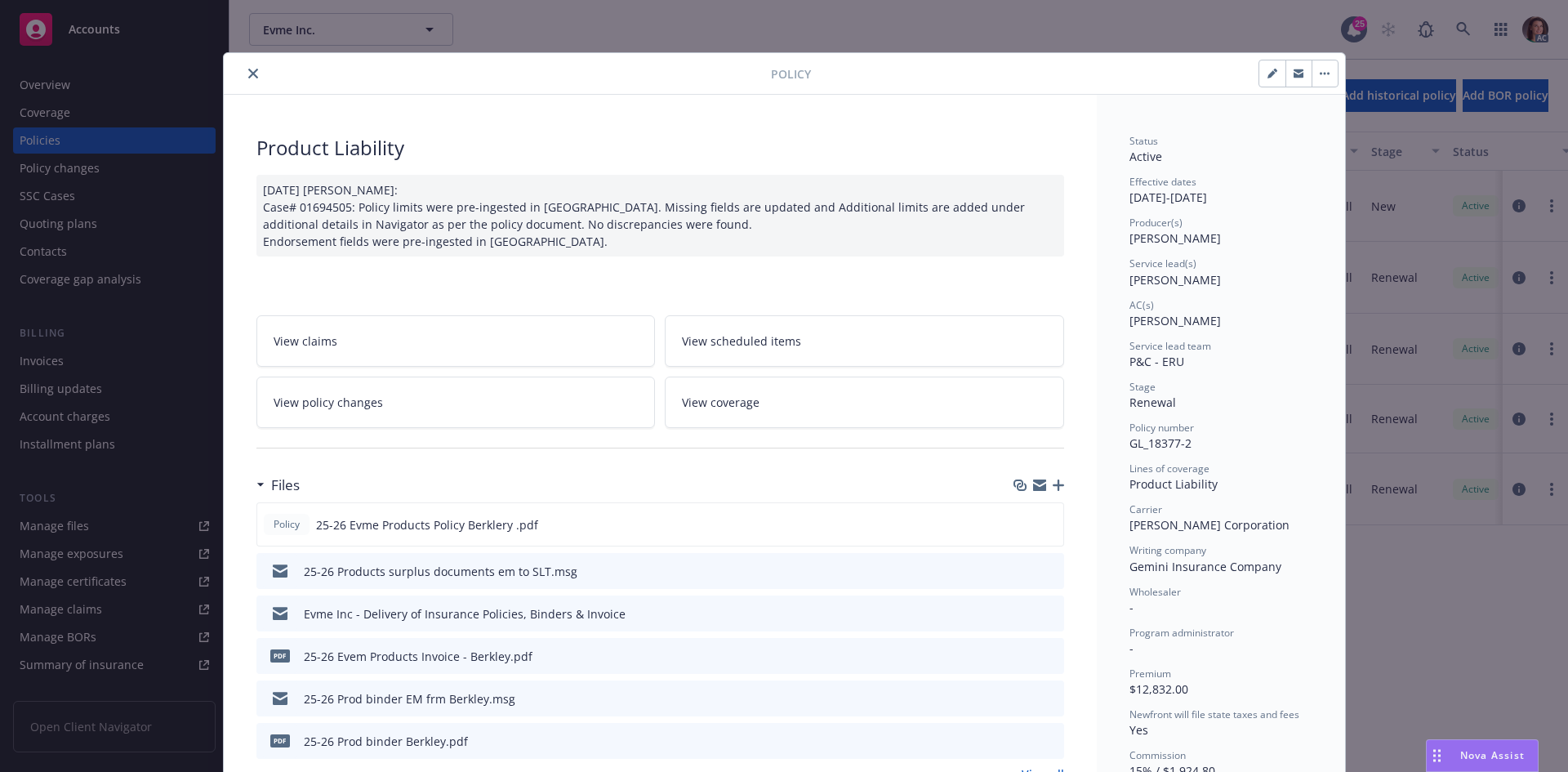
click at [248, 81] on button "close" at bounding box center [252, 73] width 20 height 20
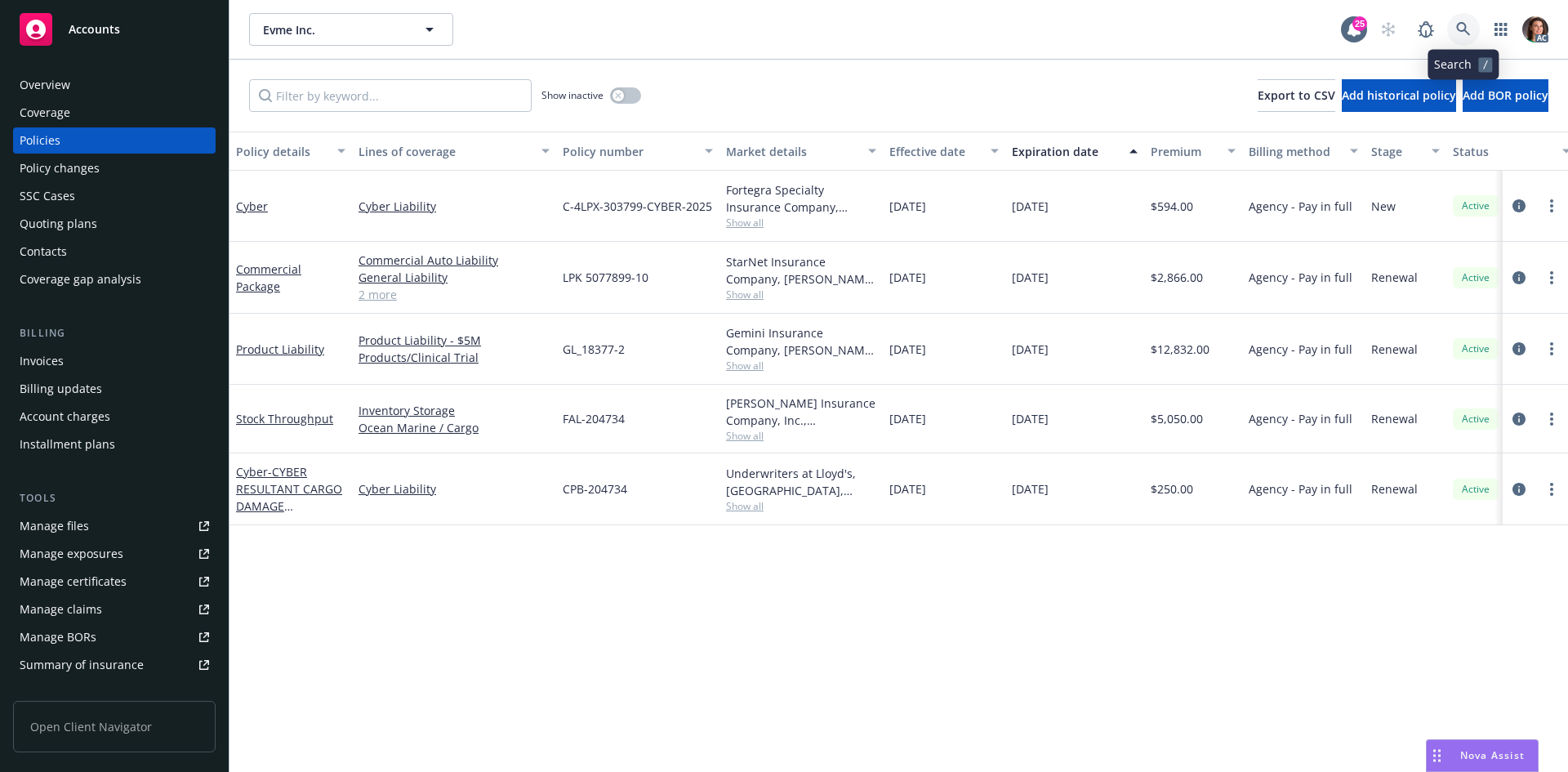
click at [1477, 30] on link at bounding box center [1463, 29] width 33 height 33
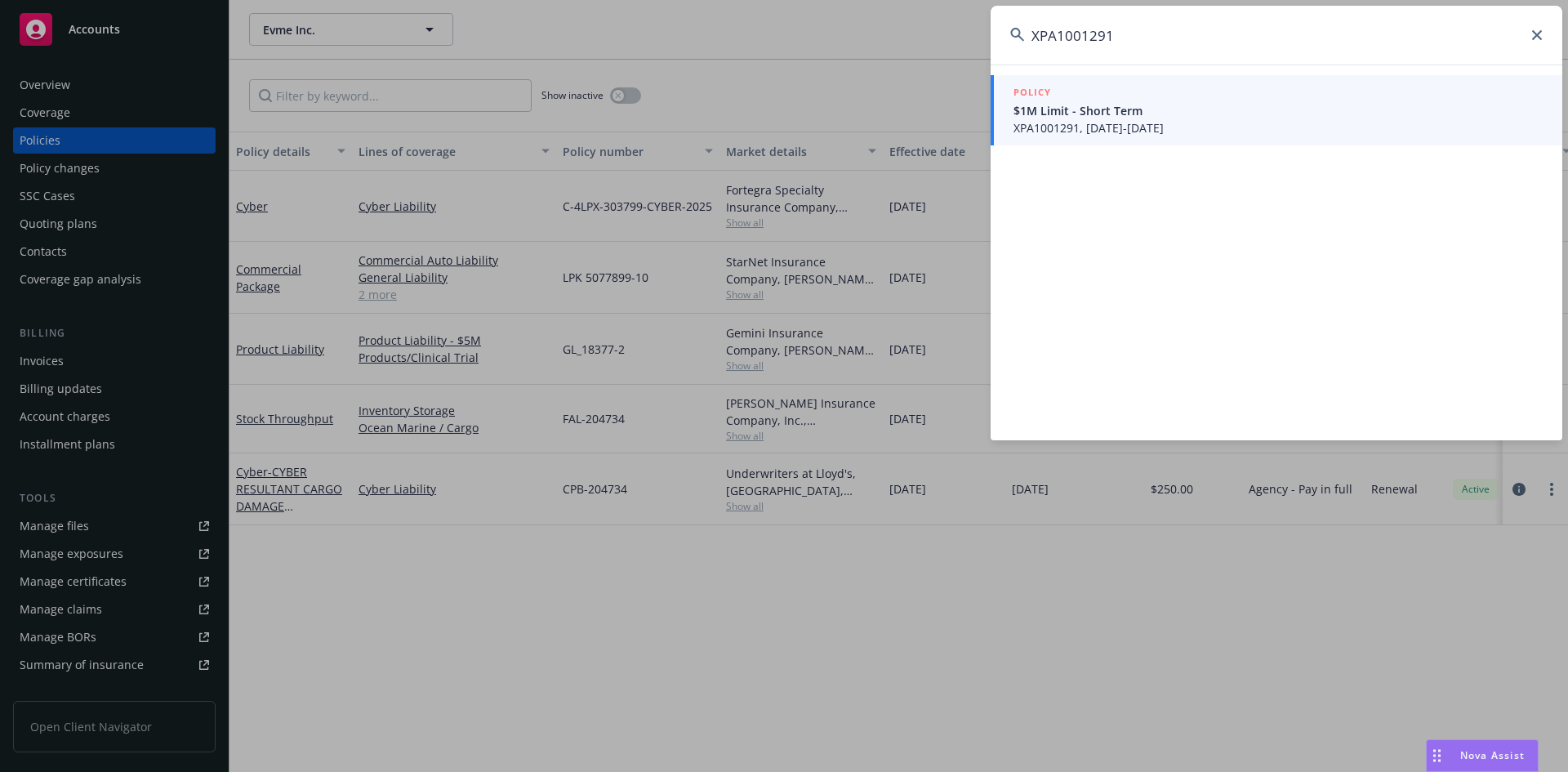
type input "XPA1001291"
drag, startPoint x: 1068, startPoint y: 118, endPoint x: 1057, endPoint y: 115, distance: 11.4
click at [1057, 115] on span "$1M Limit - Short Term" at bounding box center [1278, 110] width 529 height 17
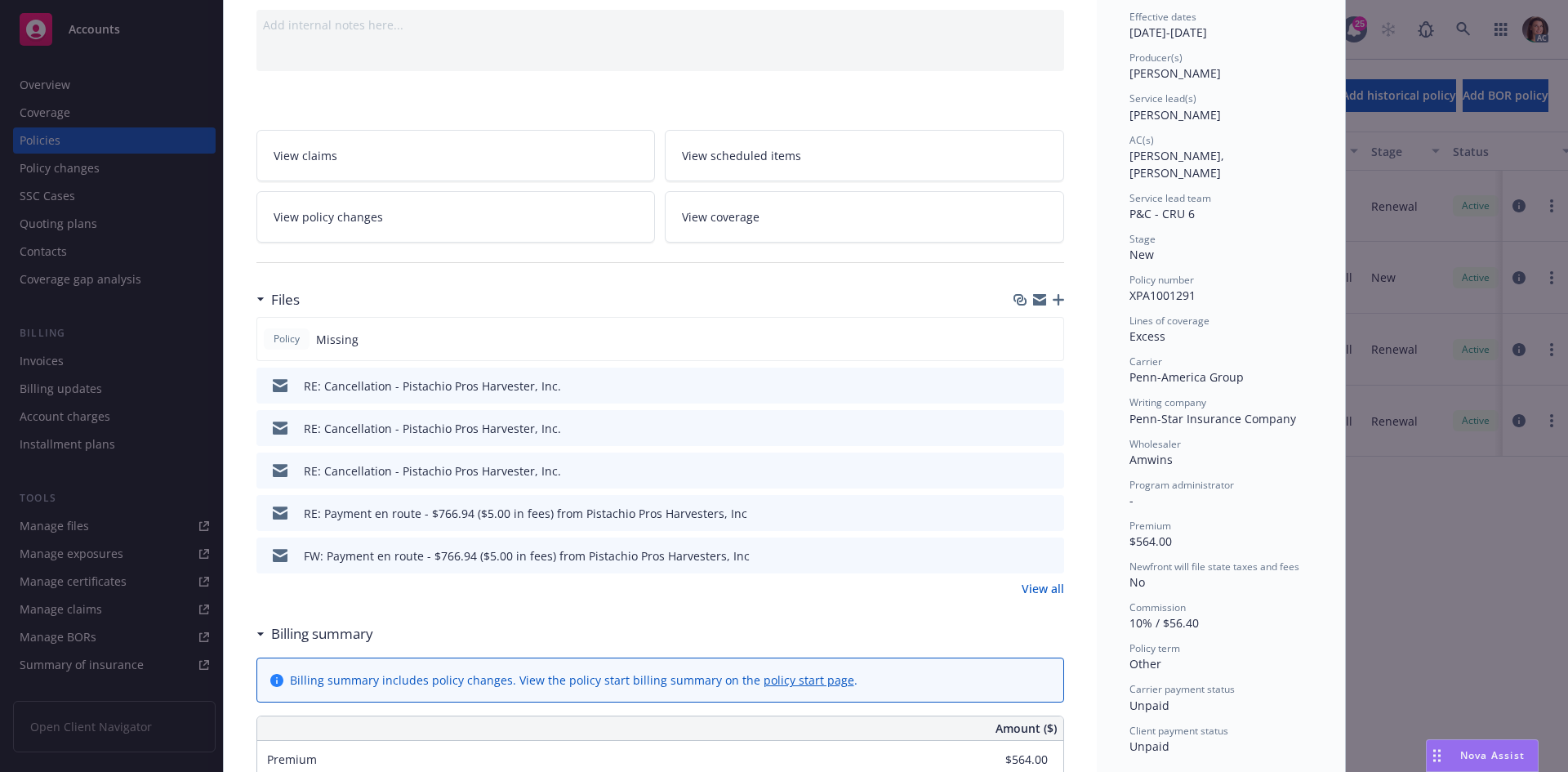
scroll to position [245, 0]
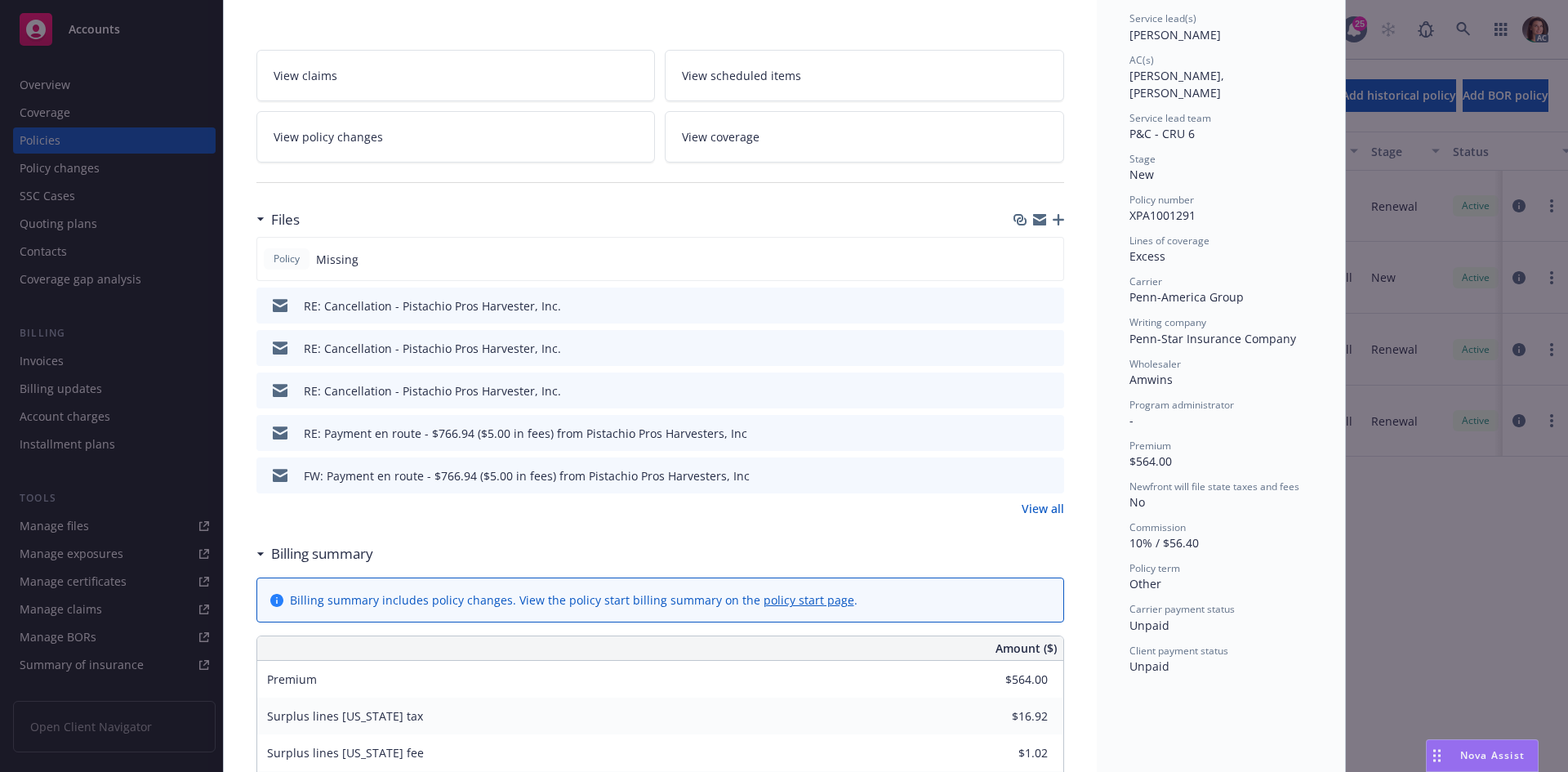
click at [1028, 514] on link "View all" at bounding box center [1043, 508] width 42 height 17
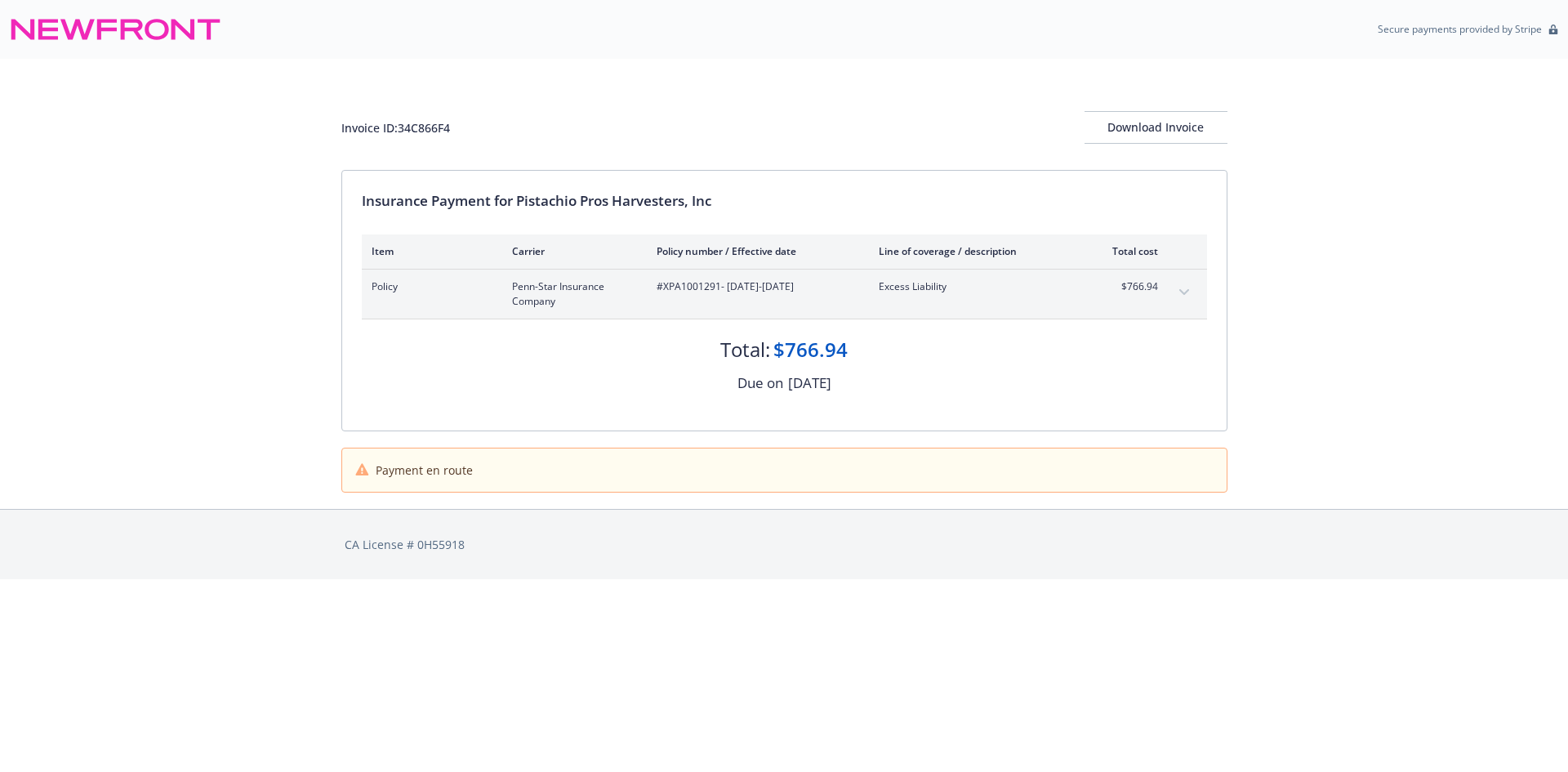
click at [694, 283] on span "#XPA1001291 - 06/23/2025-02/20/2026" at bounding box center [754, 287] width 196 height 15
copy span "XPA1001291"
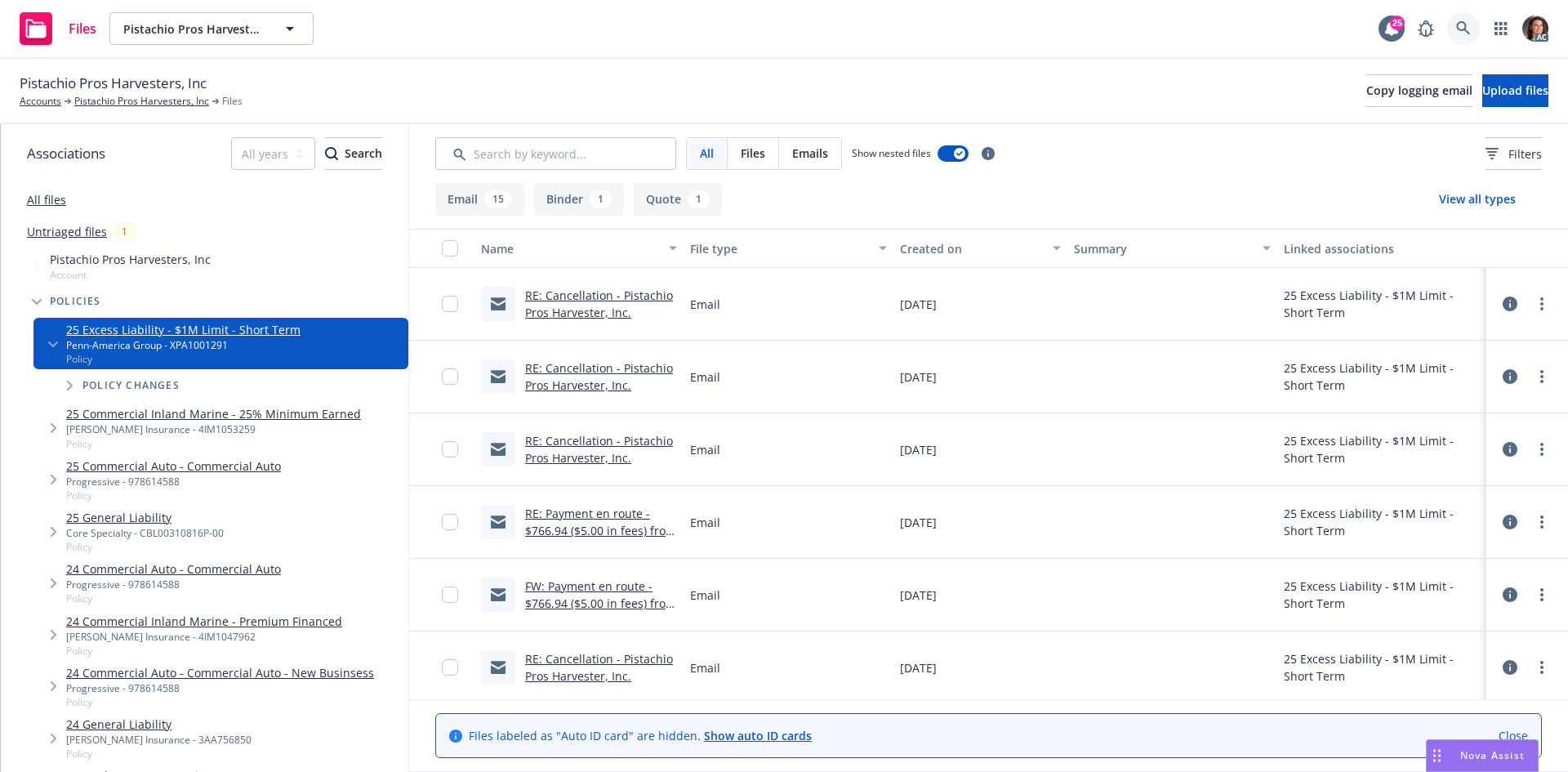
click at [1447, 23] on link at bounding box center [1463, 28] width 33 height 33
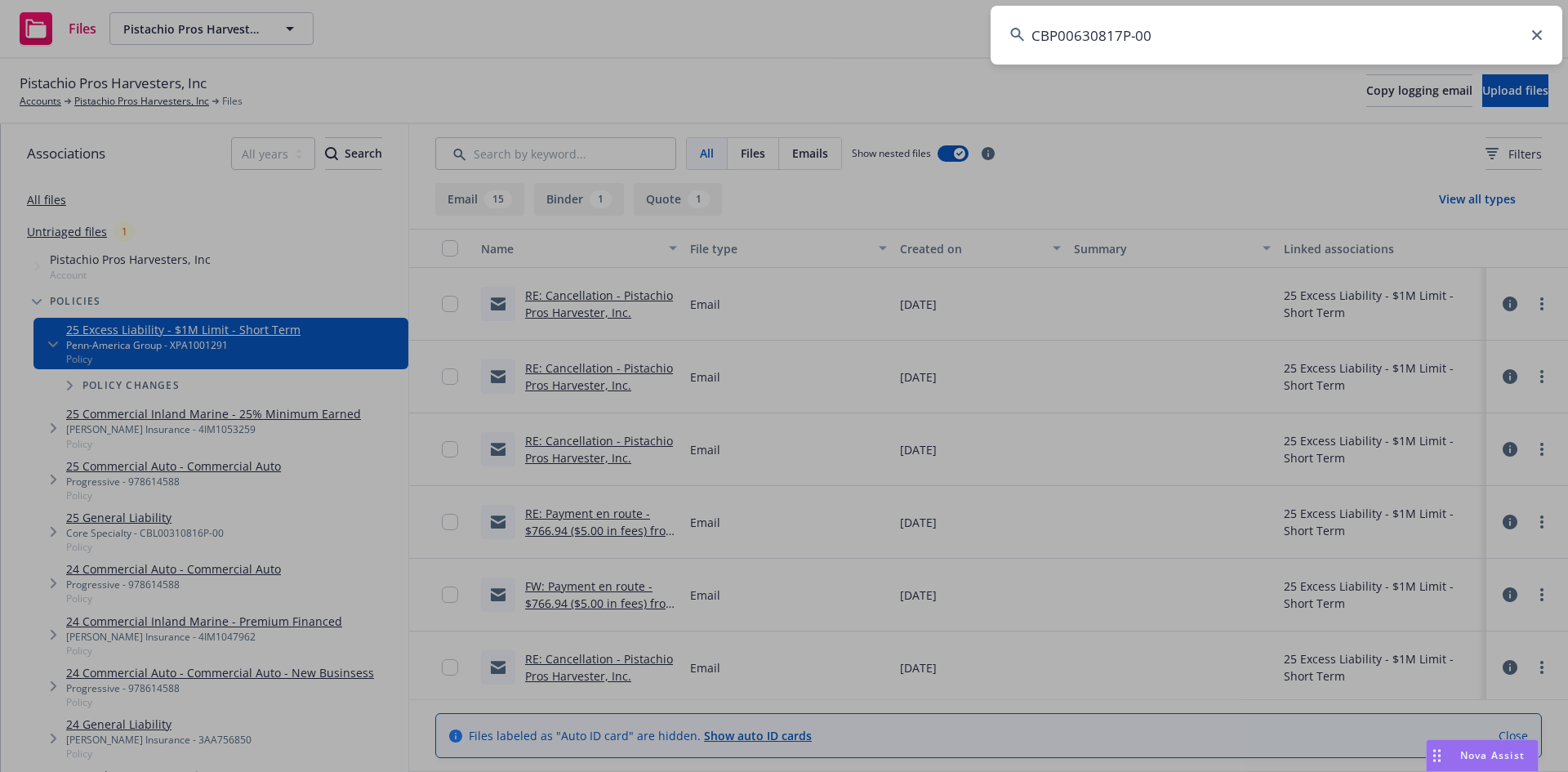
click at [1462, 26] on input "CBP00630817P-00" at bounding box center [1276, 35] width 572 height 58
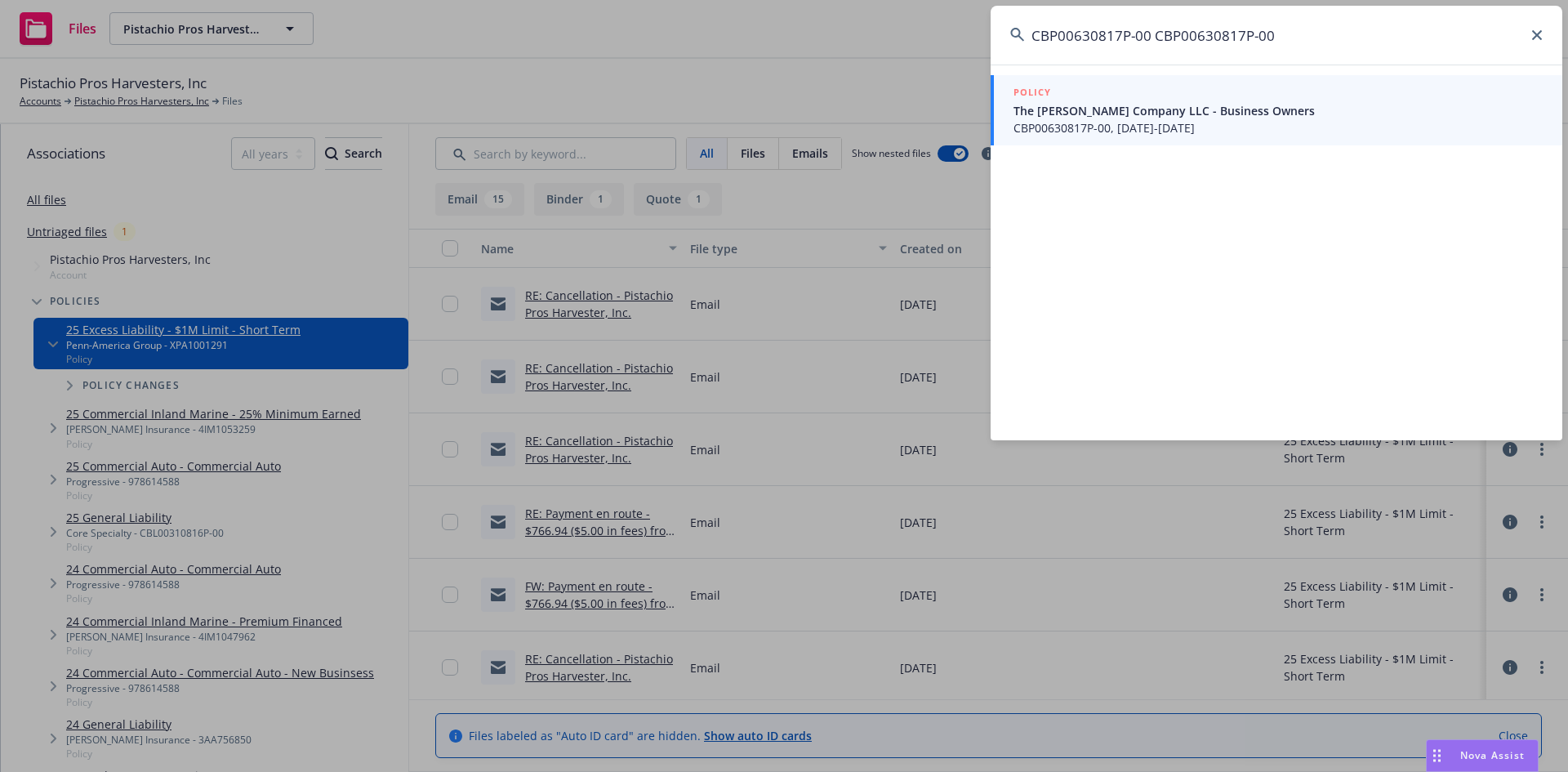
drag, startPoint x: 1317, startPoint y: 26, endPoint x: 1010, endPoint y: 31, distance: 307.0
click at [1010, 31] on input "CBP00630817P-00 CBP00630817P-00" at bounding box center [1276, 35] width 572 height 58
type input "CBP00630817P-00"
click at [1103, 110] on span "The Morgan Frances Company LLC - Business Owners" at bounding box center [1278, 110] width 529 height 17
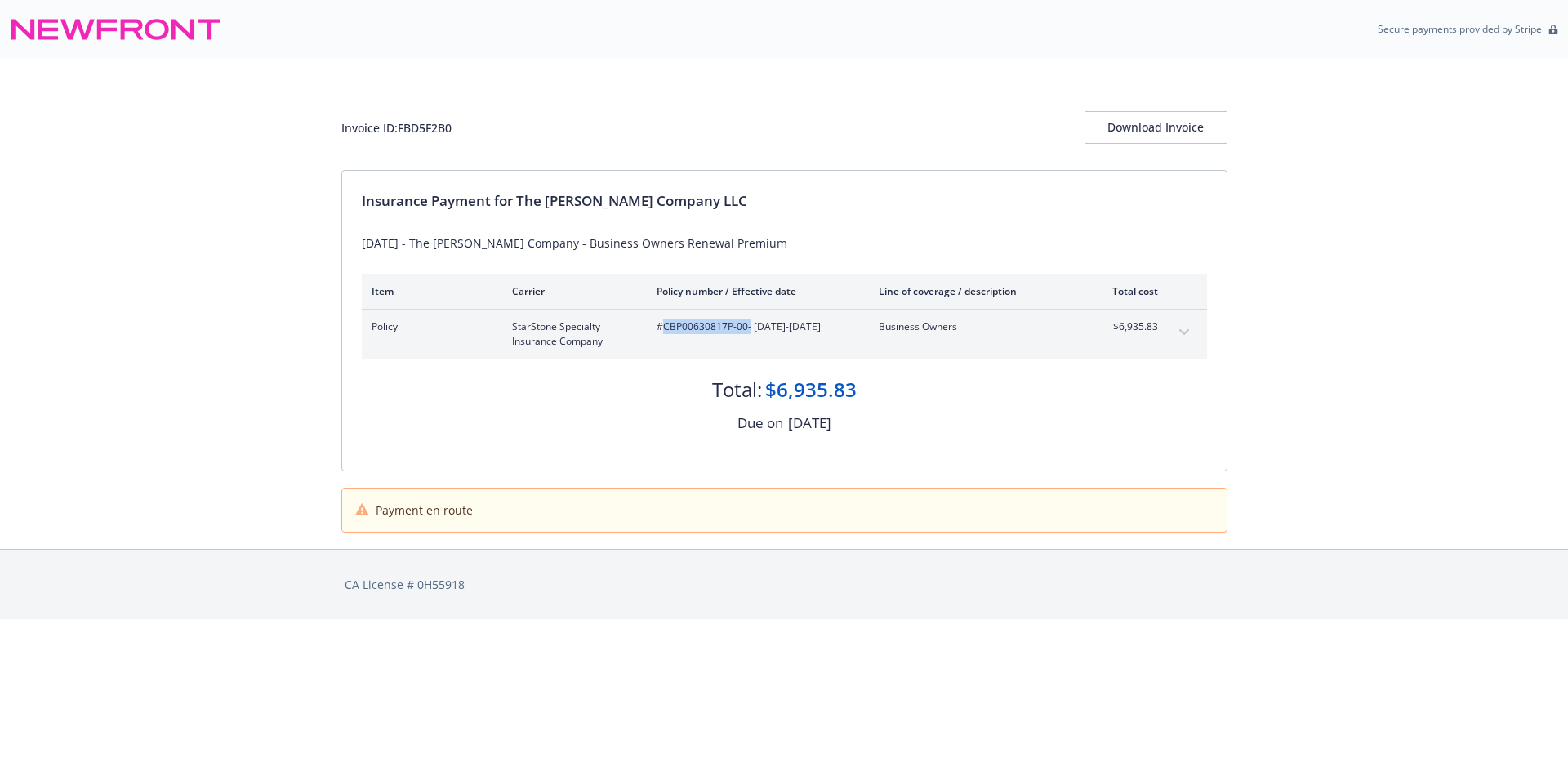
drag, startPoint x: 749, startPoint y: 324, endPoint x: 665, endPoint y: 323, distance: 84.0
click at [665, 323] on span "#CBP00630817P-00 - [DATE]-[DATE]" at bounding box center [754, 327] width 196 height 15
copy span "CBP00630817P-00"
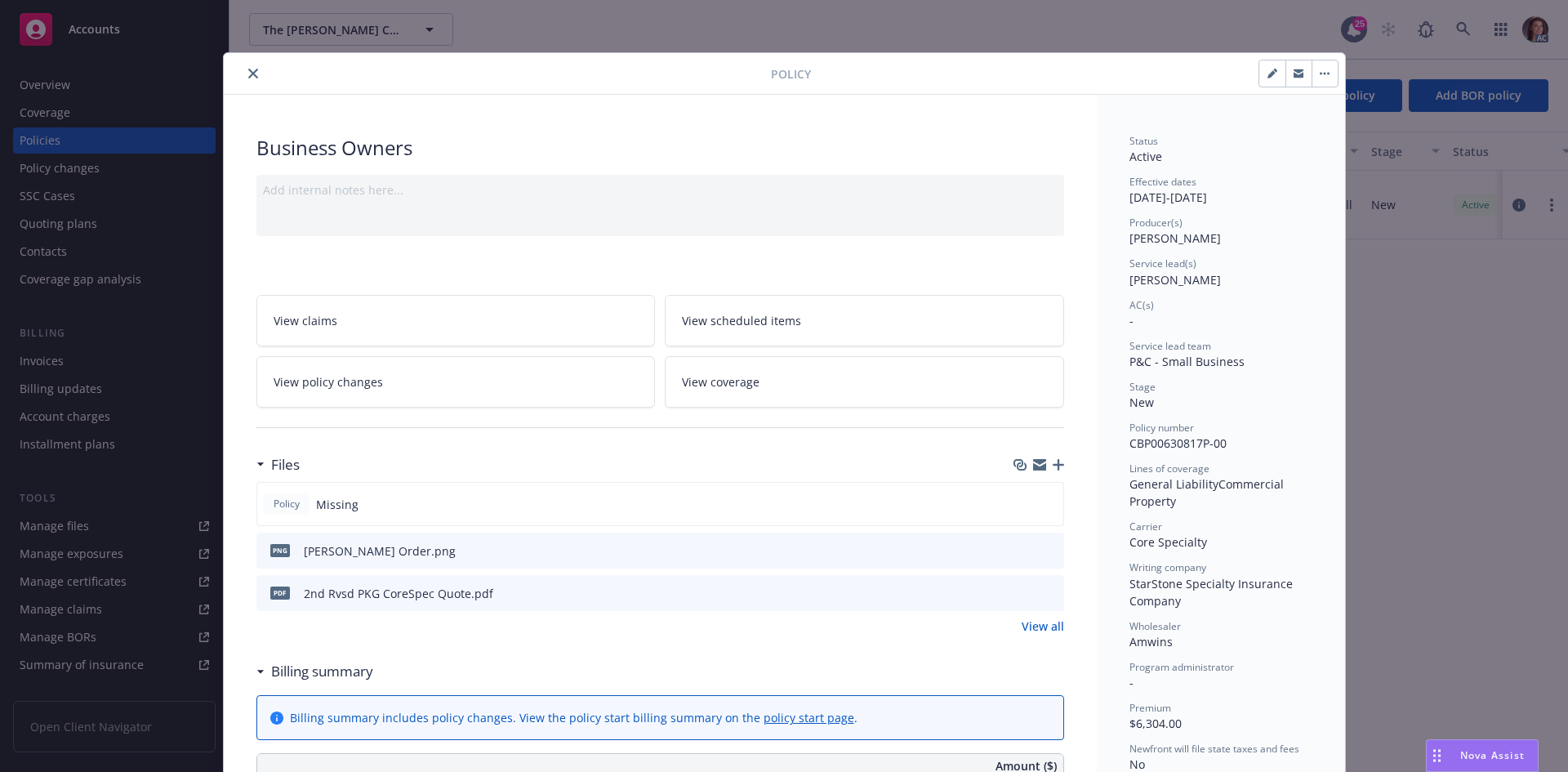
click at [245, 67] on button "close" at bounding box center [252, 73] width 20 height 20
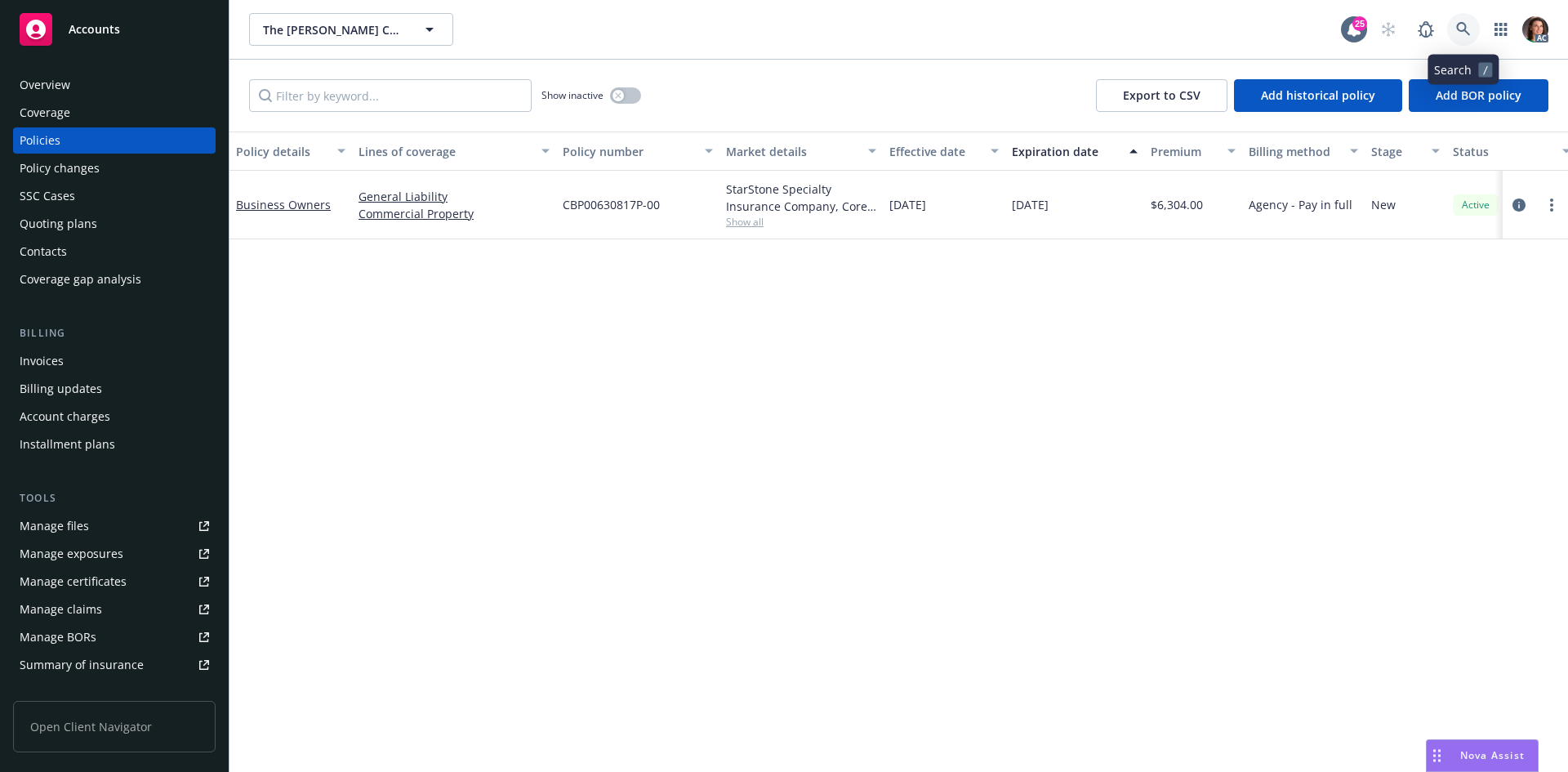
click at [1462, 30] on icon at bounding box center [1463, 28] width 14 height 14
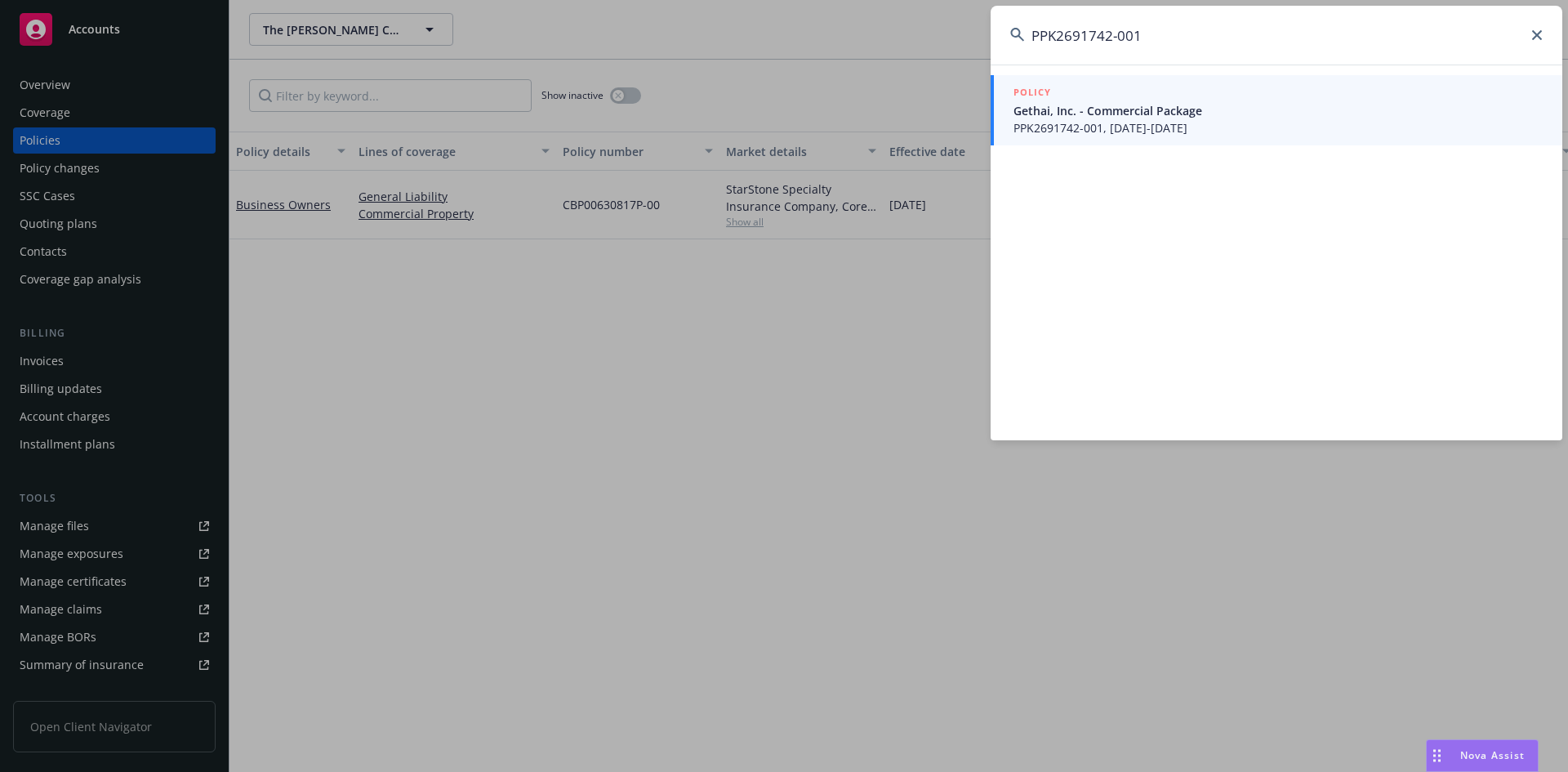
type input "PPK2691742-001"
click at [1178, 99] on div "POLICY" at bounding box center [1278, 92] width 529 height 18
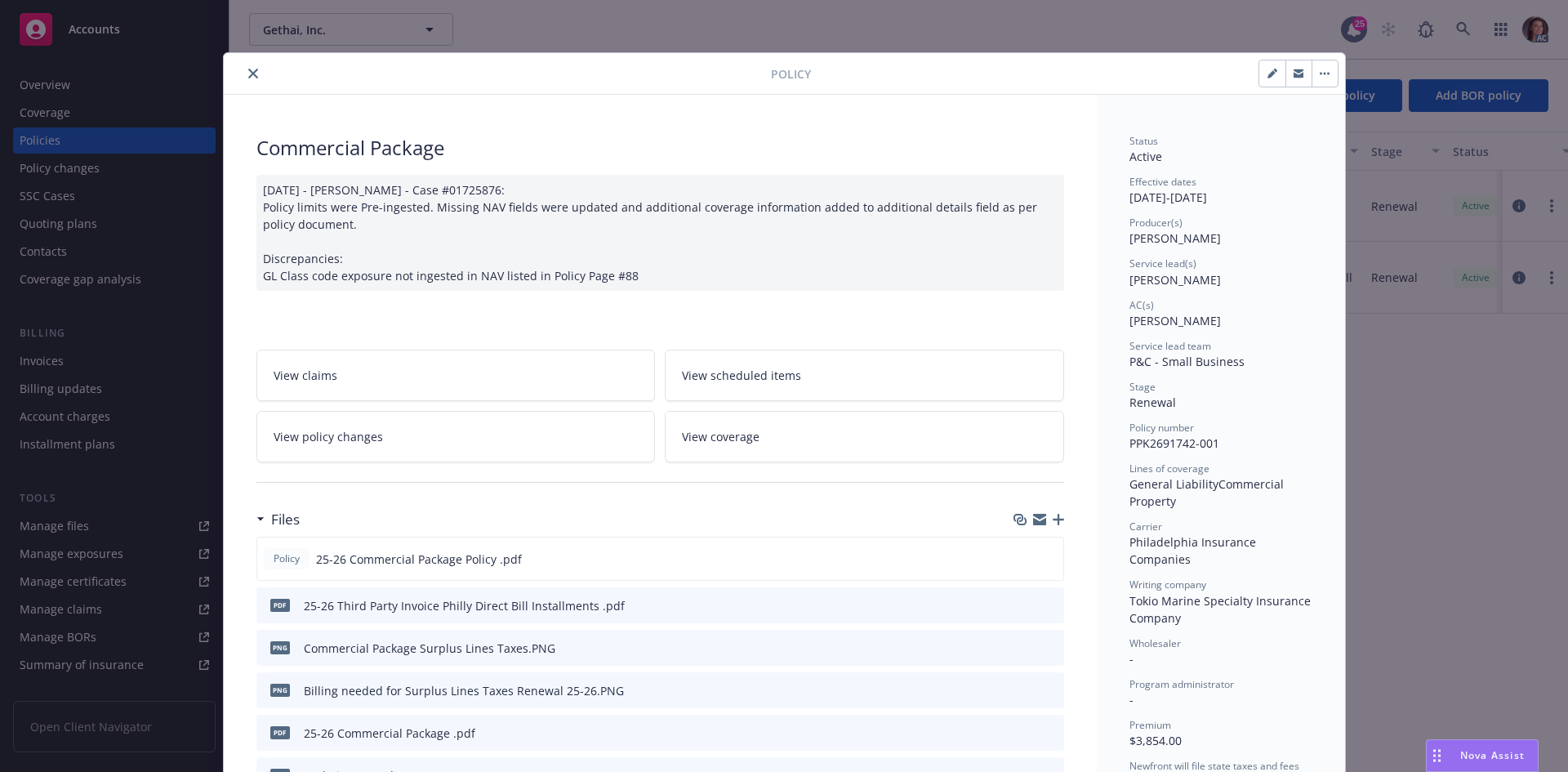
click at [248, 82] on button "close" at bounding box center [252, 73] width 20 height 20
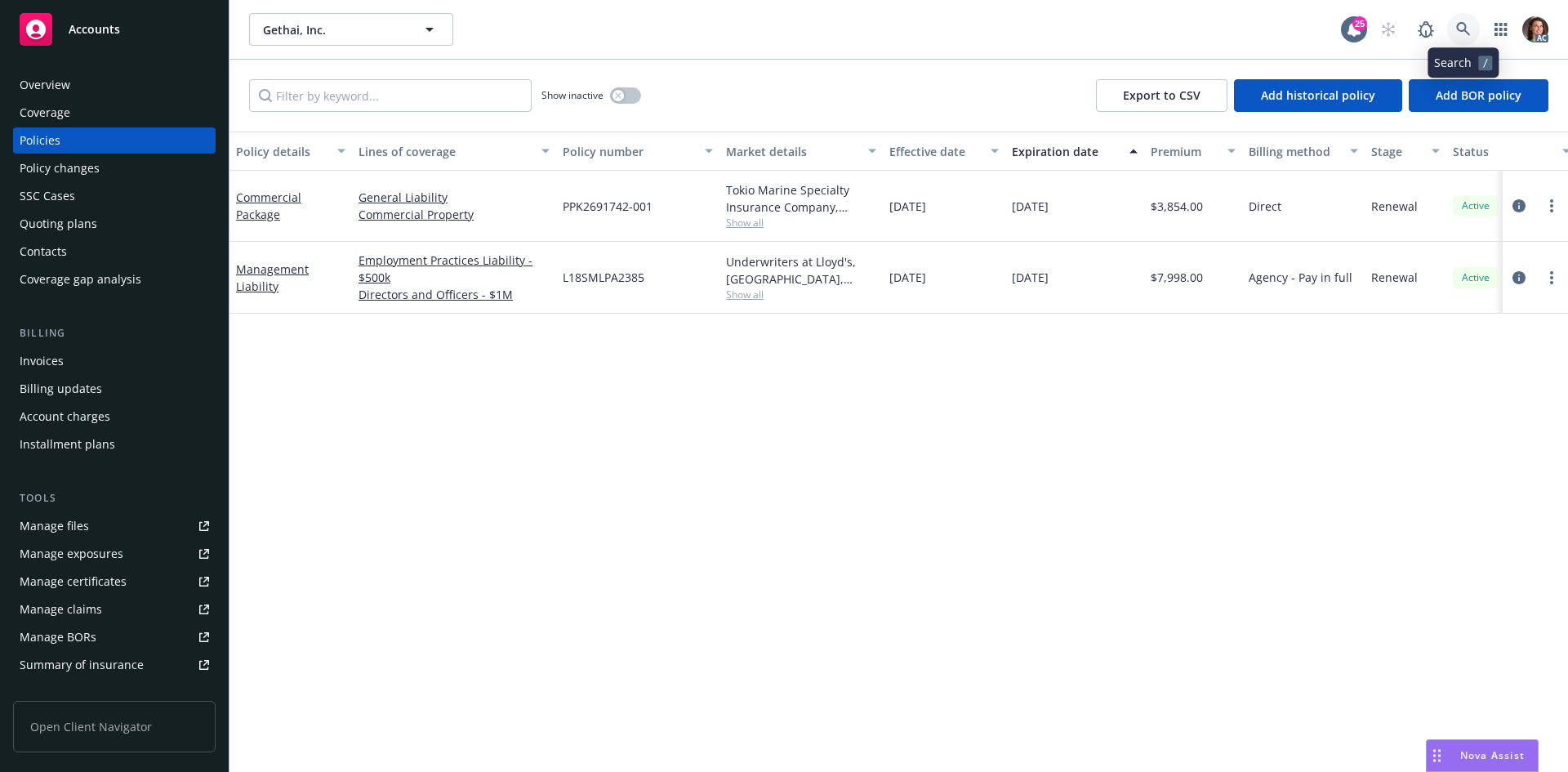
click at [1461, 23] on icon at bounding box center [1463, 28] width 14 height 14
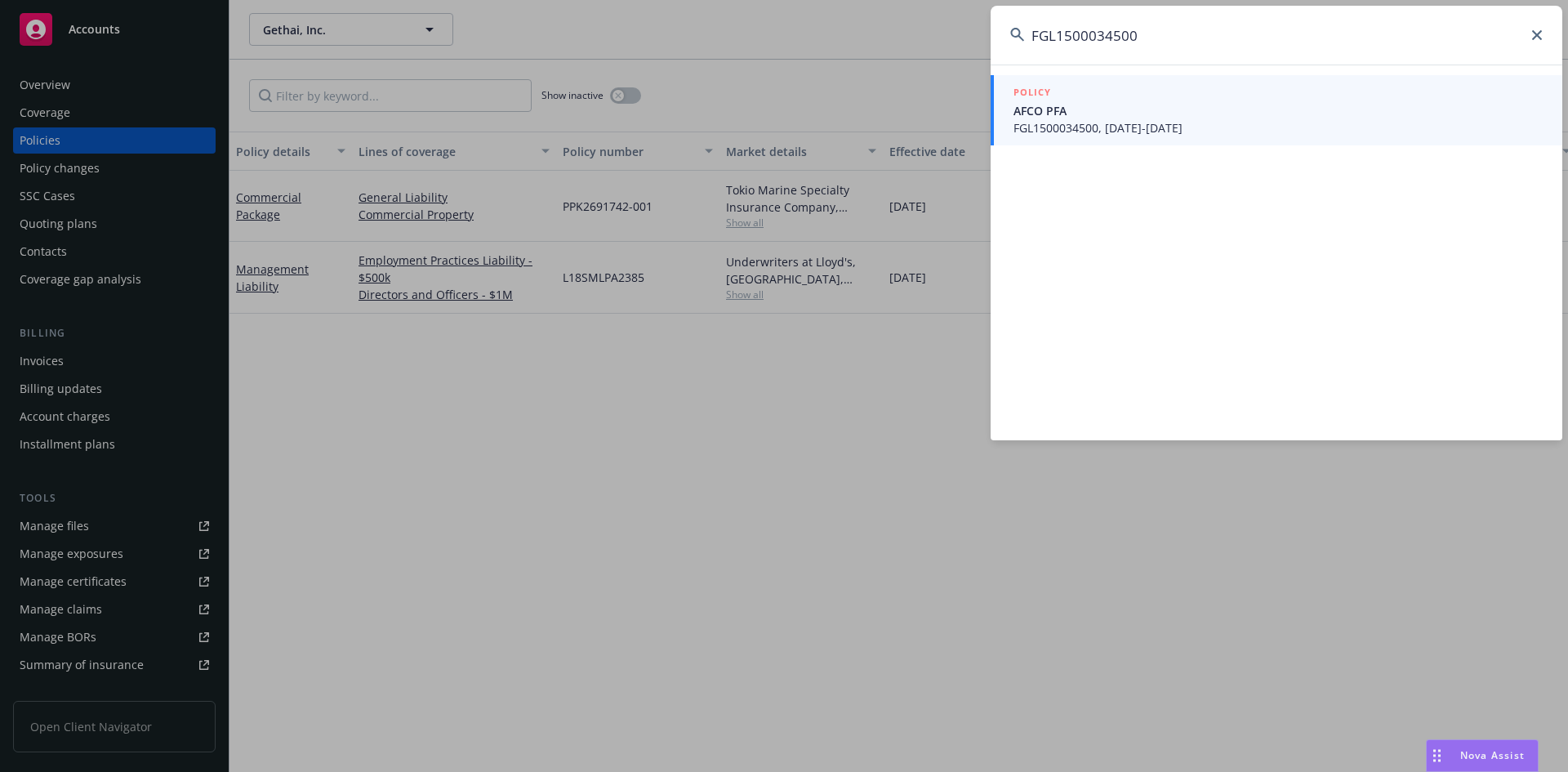
type input "FGL1500034500"
drag, startPoint x: 1155, startPoint y: 81, endPoint x: 1145, endPoint y: 102, distance: 23.3
click at [1146, 102] on span "AFCO PFA" at bounding box center [1278, 110] width 529 height 17
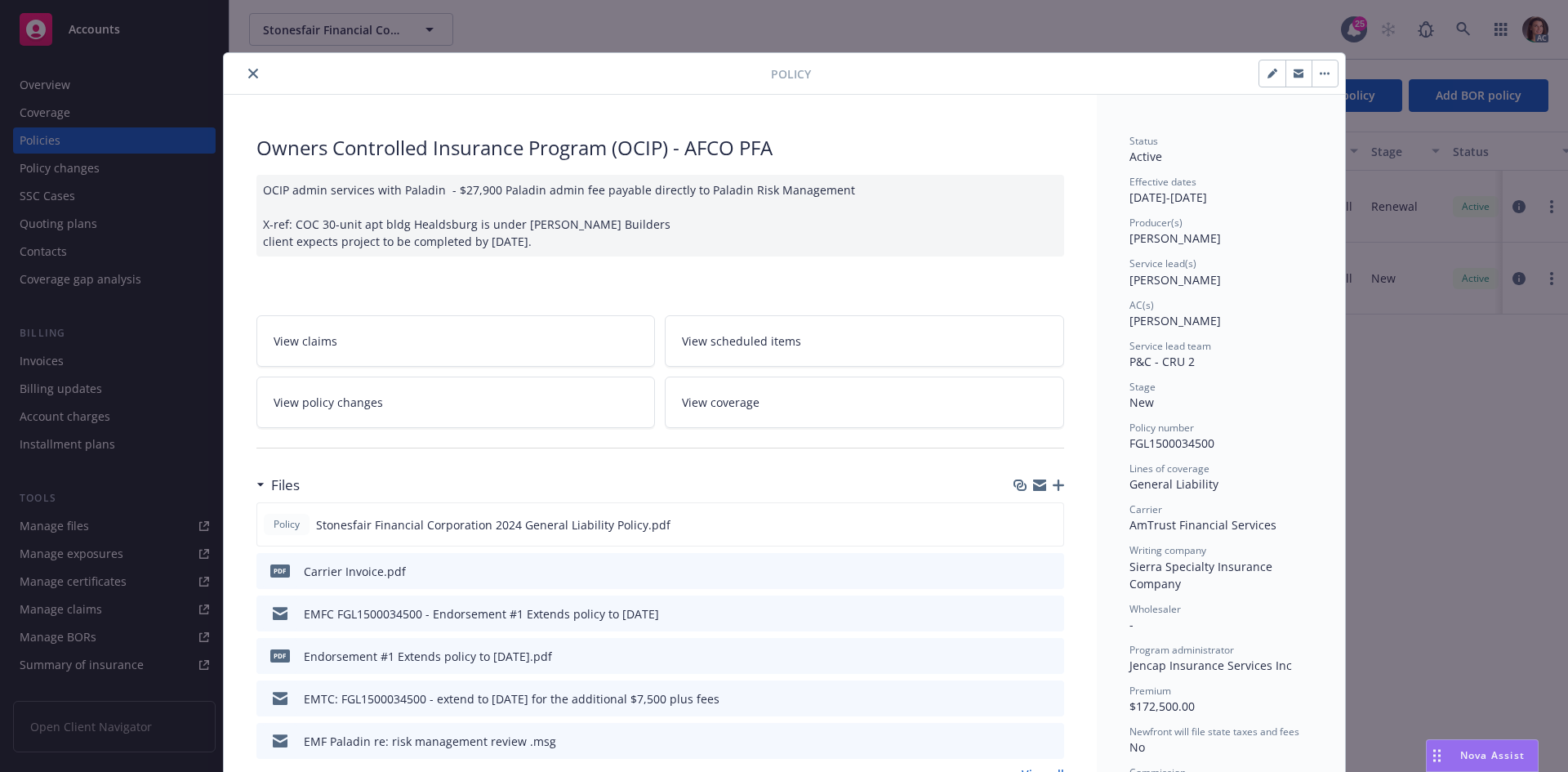
click at [1042, 568] on icon "preview file" at bounding box center [1049, 570] width 15 height 11
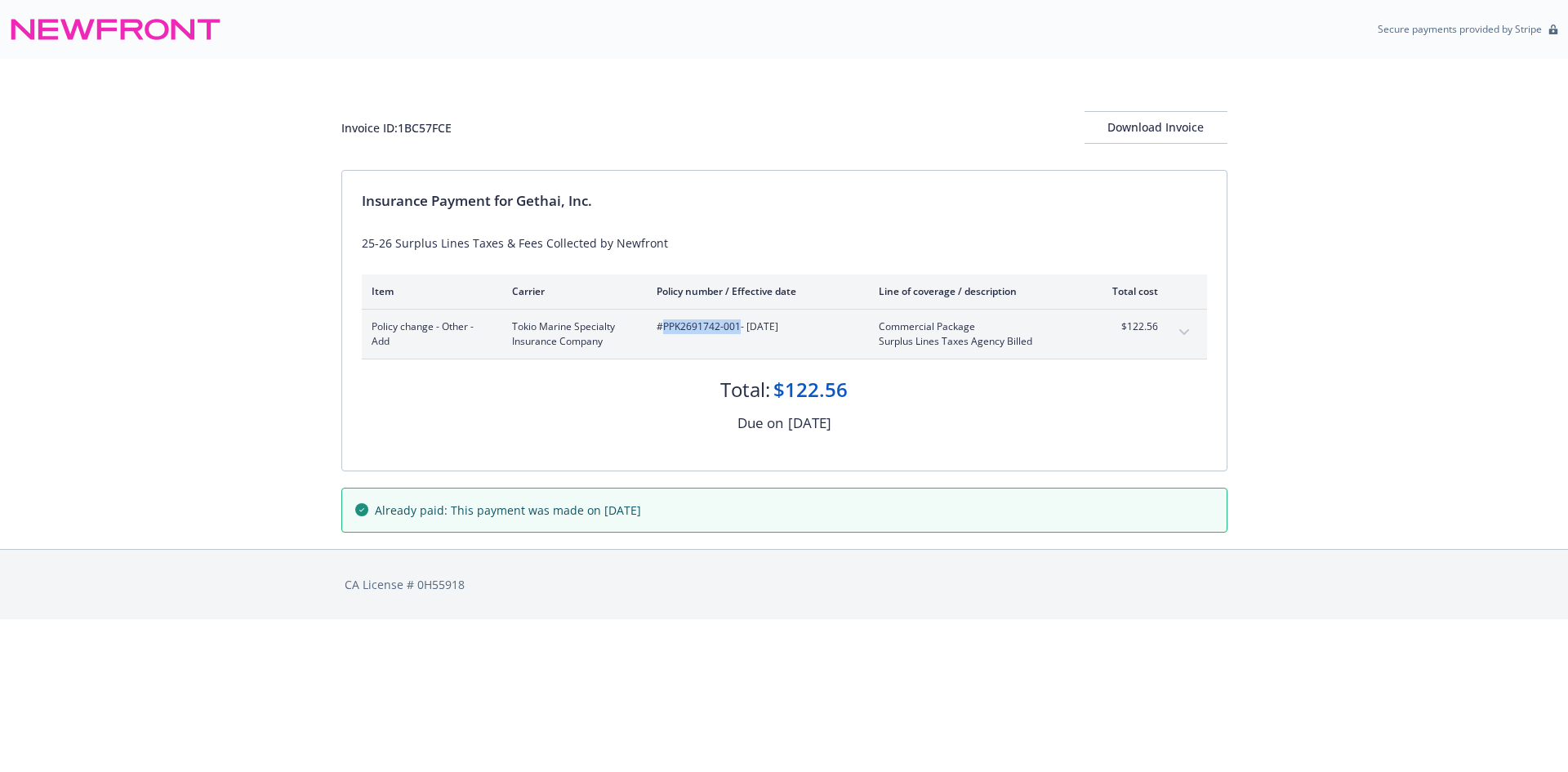
drag, startPoint x: 738, startPoint y: 323, endPoint x: 665, endPoint y: 323, distance: 73.0
click at [665, 323] on span "#PPK2691742-001 - [DATE]" at bounding box center [754, 327] width 196 height 15
copy span "PPK2691742-001"
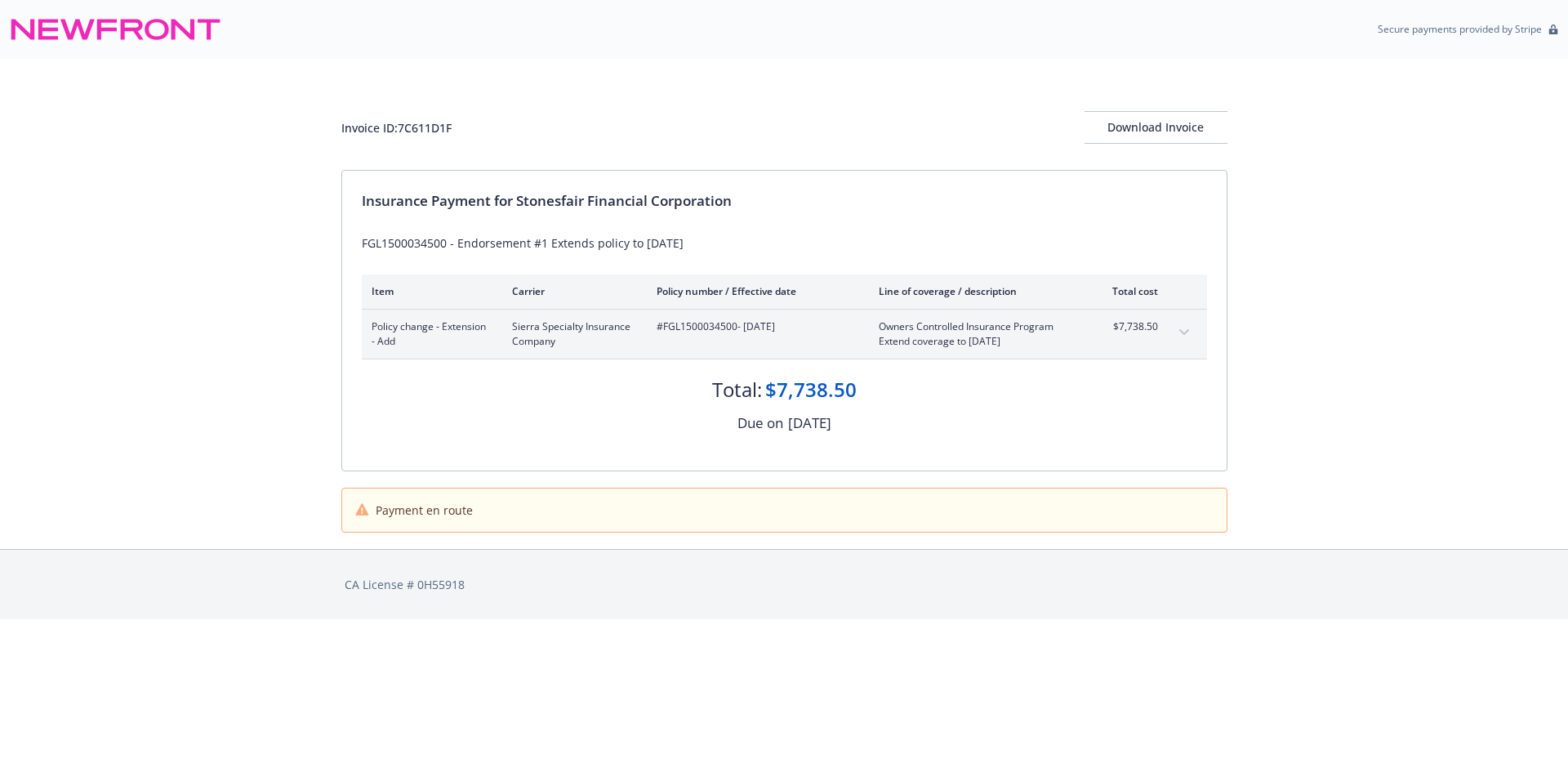
click at [705, 324] on span "#FGL1500034500 - [DATE]" at bounding box center [754, 327] width 196 height 15
copy span "FGL1500034500"
